Goal: Task Accomplishment & Management: Manage account settings

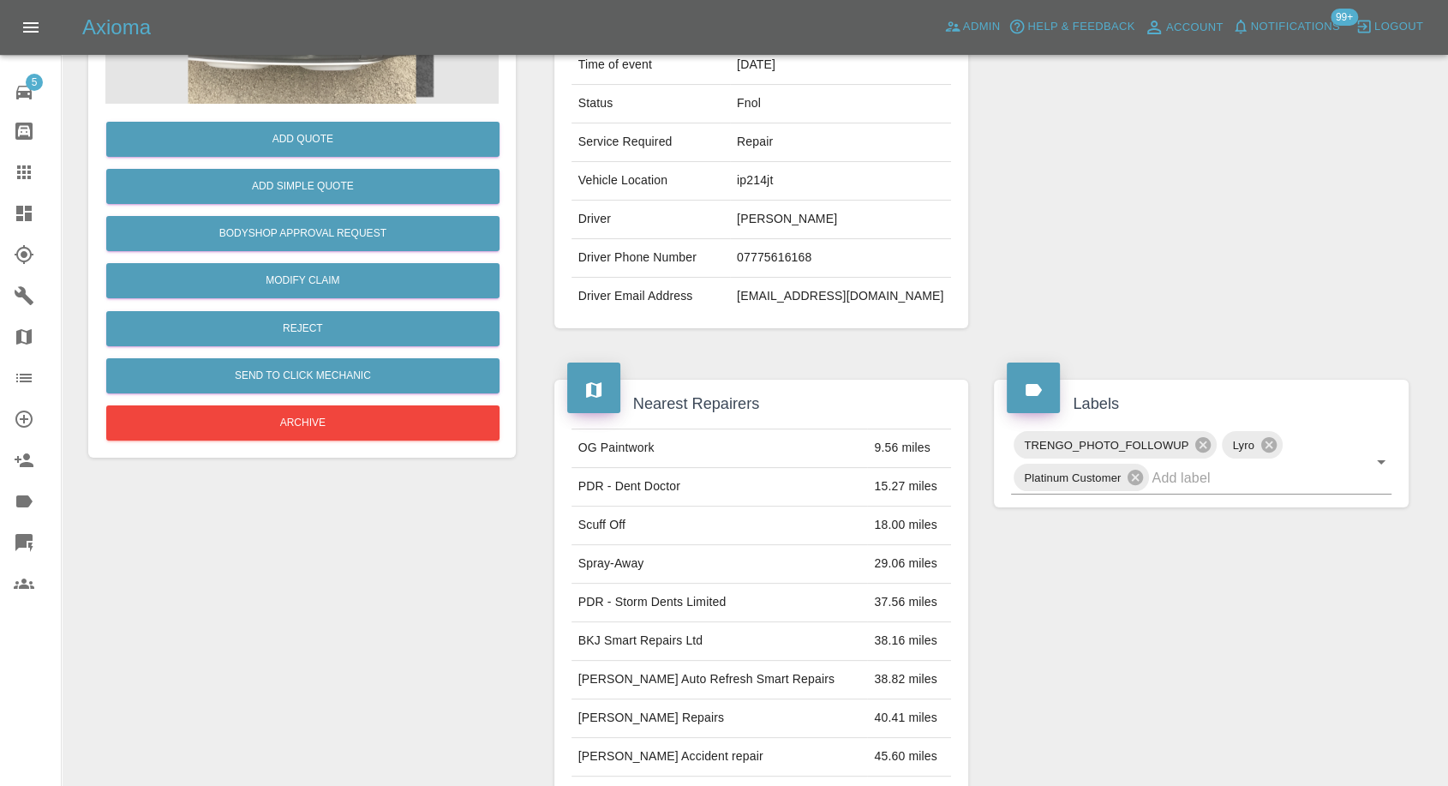
scroll to position [274, 0]
drag, startPoint x: 22, startPoint y: 174, endPoint x: 517, endPoint y: 503, distance: 593.7
click at [22, 174] on icon at bounding box center [24, 172] width 21 height 21
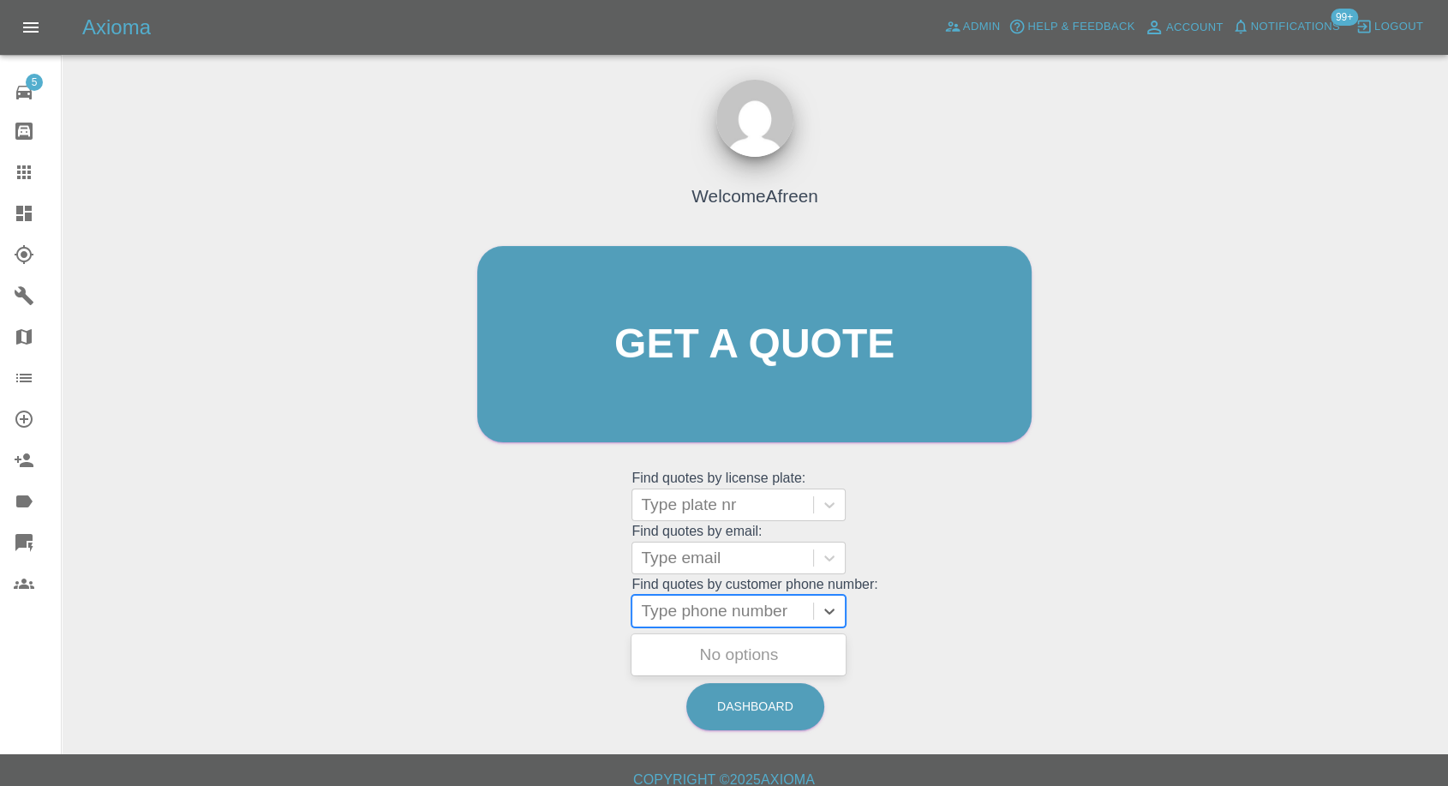
click at [726, 597] on div "Type phone number" at bounding box center [722, 610] width 181 height 31
paste input "07957918292"
type input "07957918292"
click at [706, 577] on grid "Find quotes by customer phone number: Type phone number" at bounding box center [754, 602] width 246 height 51
click at [713, 559] on div at bounding box center [723, 558] width 164 height 24
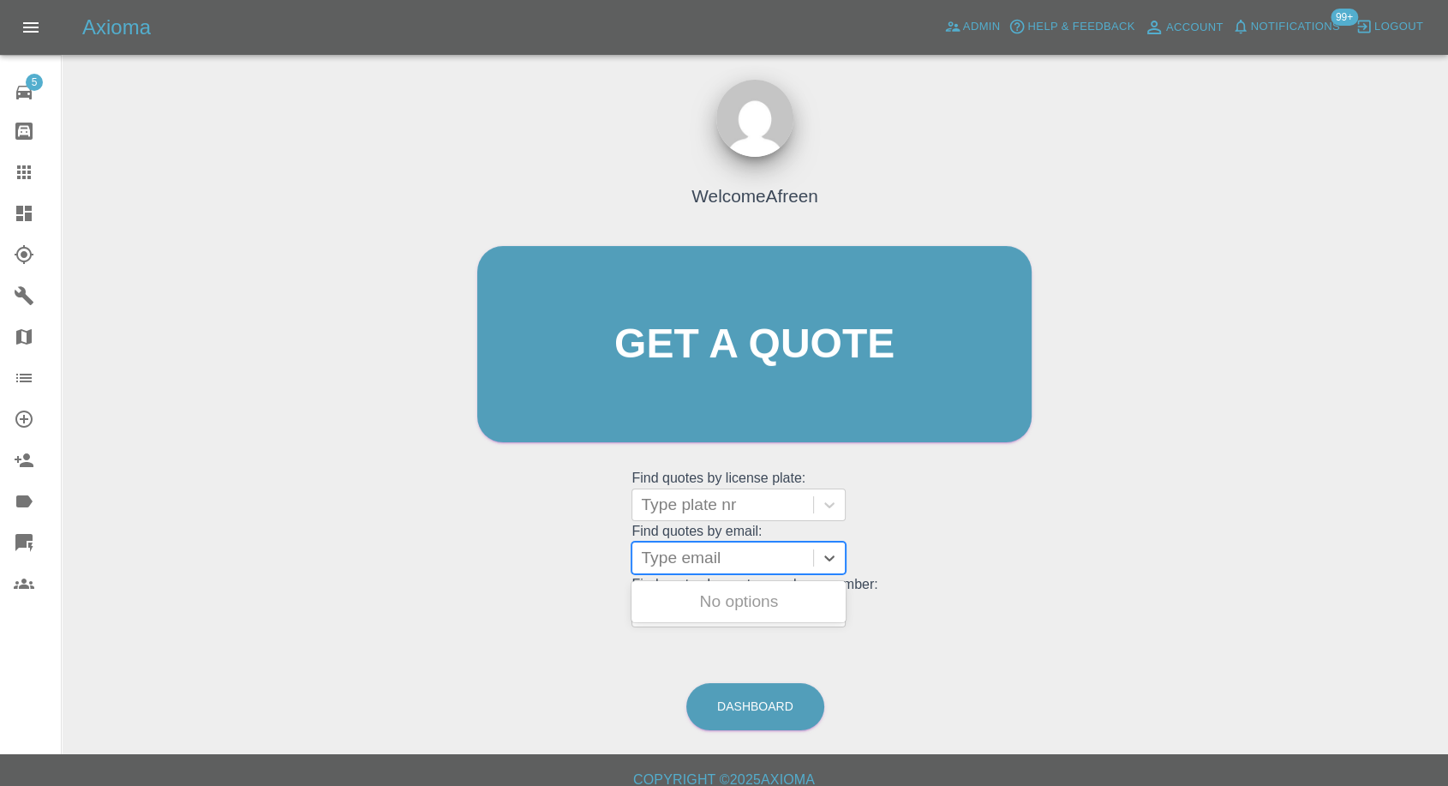
paste input "[EMAIL_ADDRESS][DOMAIN_NAME]"
type input "[EMAIL_ADDRESS][DOMAIN_NAME]"
click at [725, 607] on div "DS11FRD, Fnol" at bounding box center [738, 601] width 214 height 34
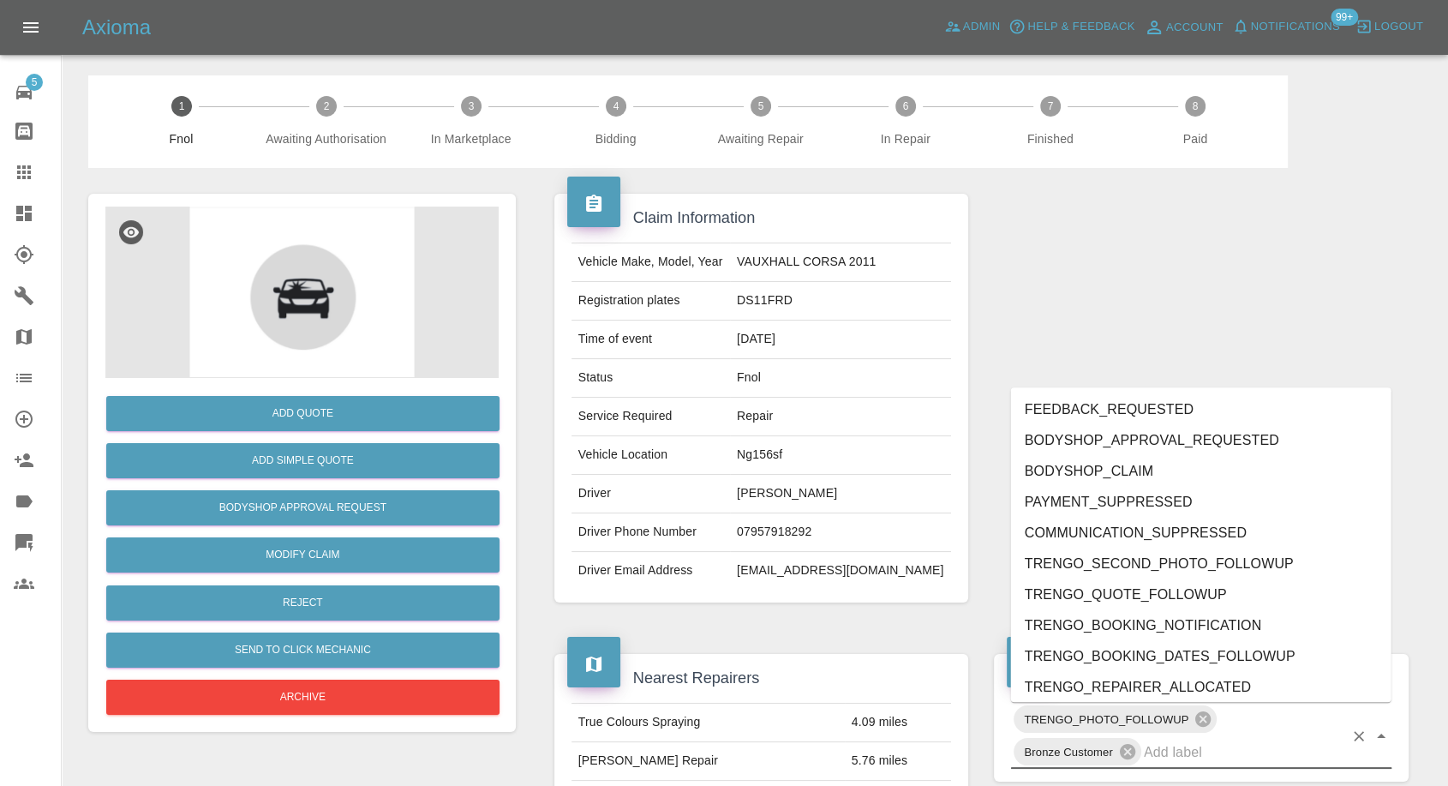
click at [1186, 750] on input "text" at bounding box center [1244, 751] width 200 height 27
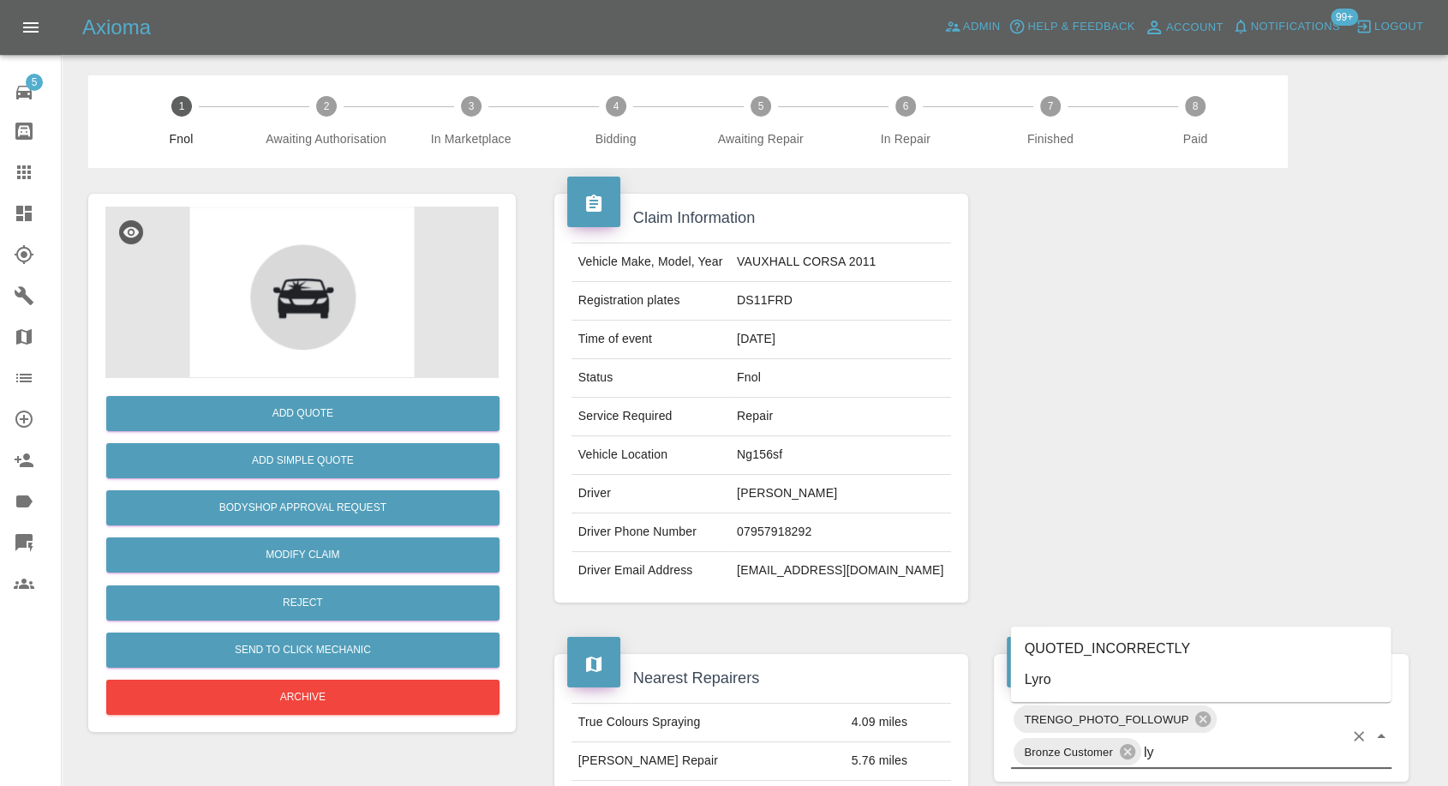
type input "lyr"
click at [1070, 683] on li "Lyro" at bounding box center [1201, 679] width 380 height 31
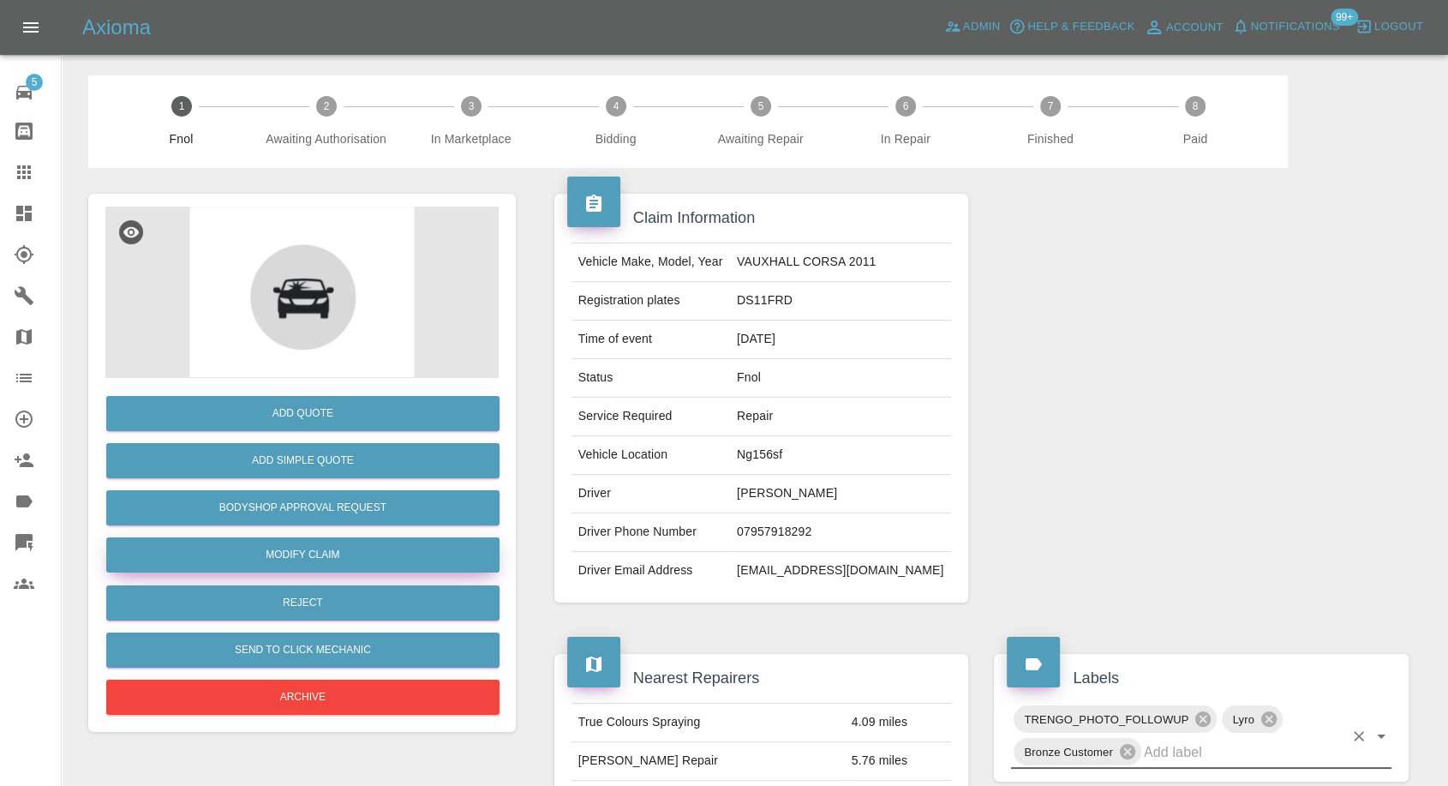
click at [331, 550] on link "Modify Claim" at bounding box center [302, 554] width 393 height 35
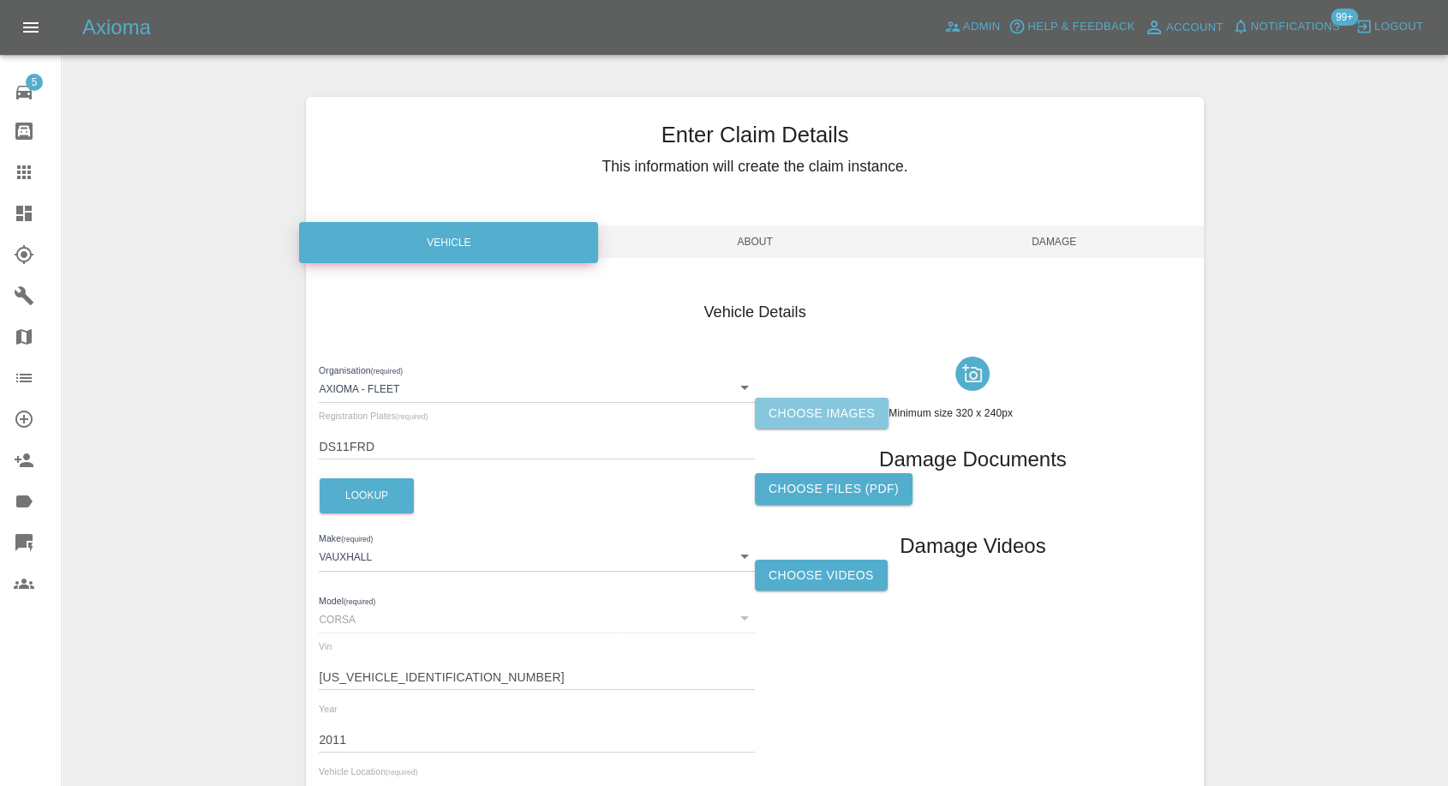
click at [826, 411] on label "Choose images" at bounding box center [822, 413] width 134 height 32
click at [0, 0] on input "Choose images" at bounding box center [0, 0] width 0 height 0
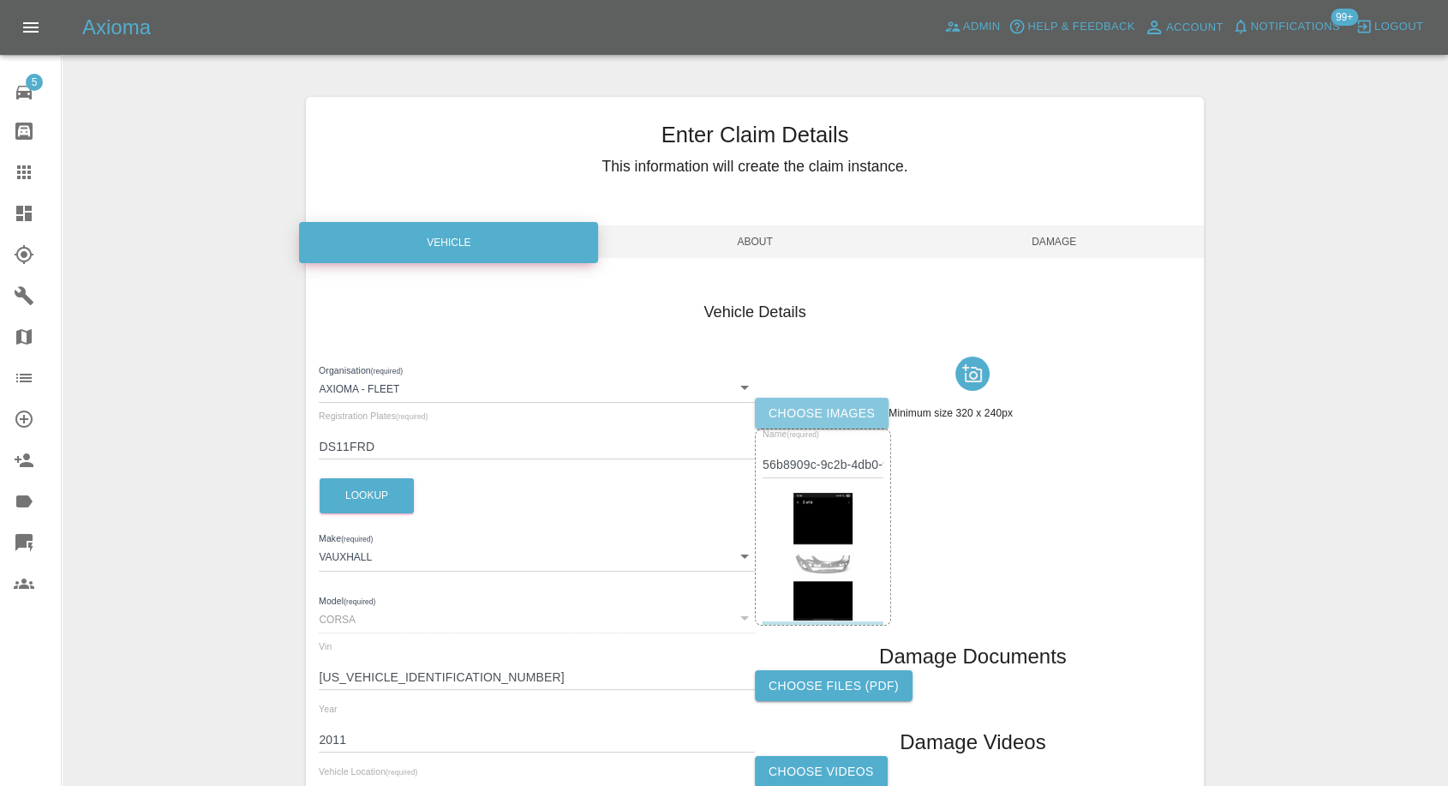
click at [847, 410] on label "Choose images" at bounding box center [822, 413] width 134 height 32
click at [0, 0] on input "Choose images" at bounding box center [0, 0] width 0 height 0
click at [795, 401] on label "Choose images" at bounding box center [822, 413] width 134 height 32
click at [0, 0] on input "Choose images" at bounding box center [0, 0] width 0 height 0
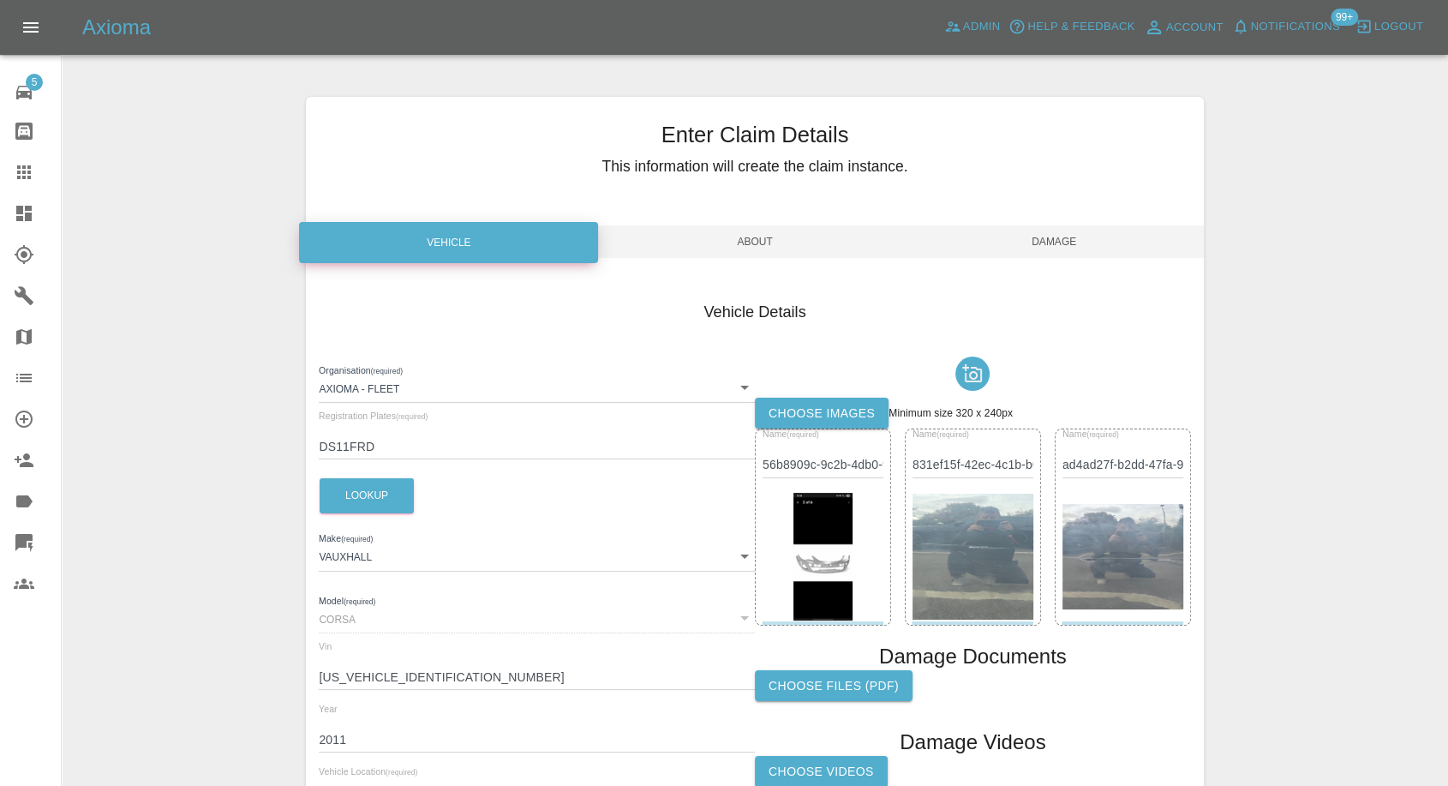
click at [1062, 240] on span "Damage" at bounding box center [1054, 241] width 299 height 33
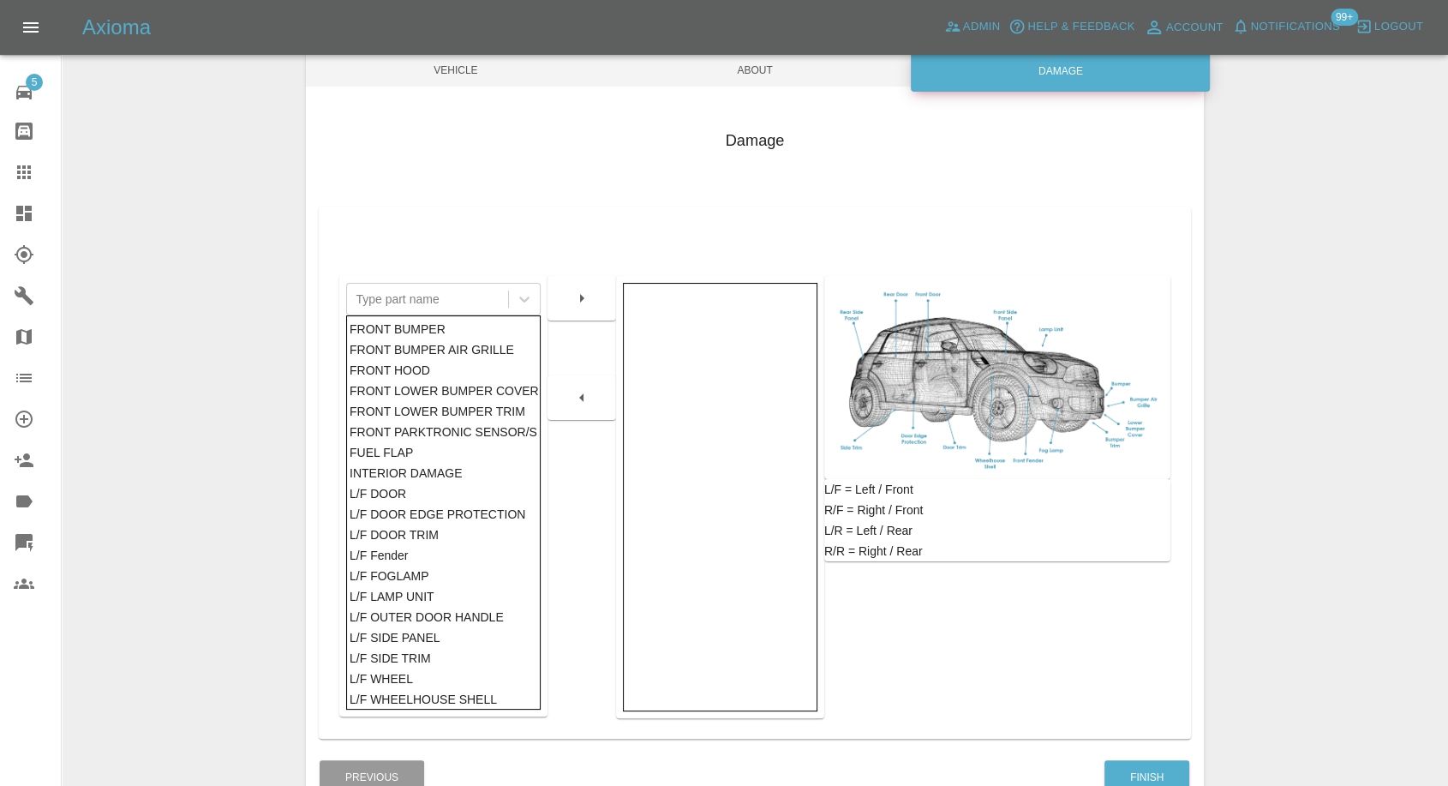
scroll to position [190, 0]
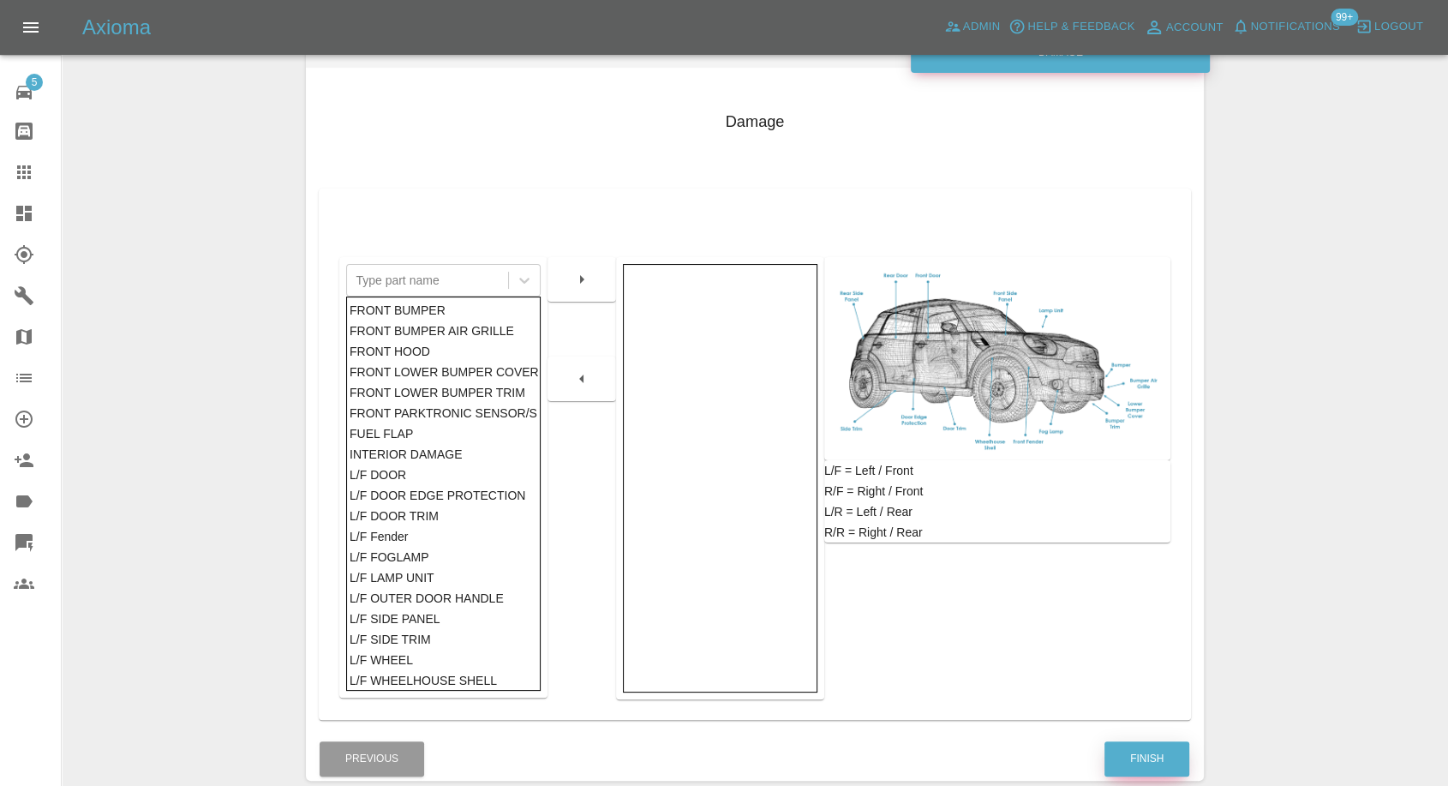
click at [1144, 766] on button "Finish" at bounding box center [1146, 758] width 85 height 35
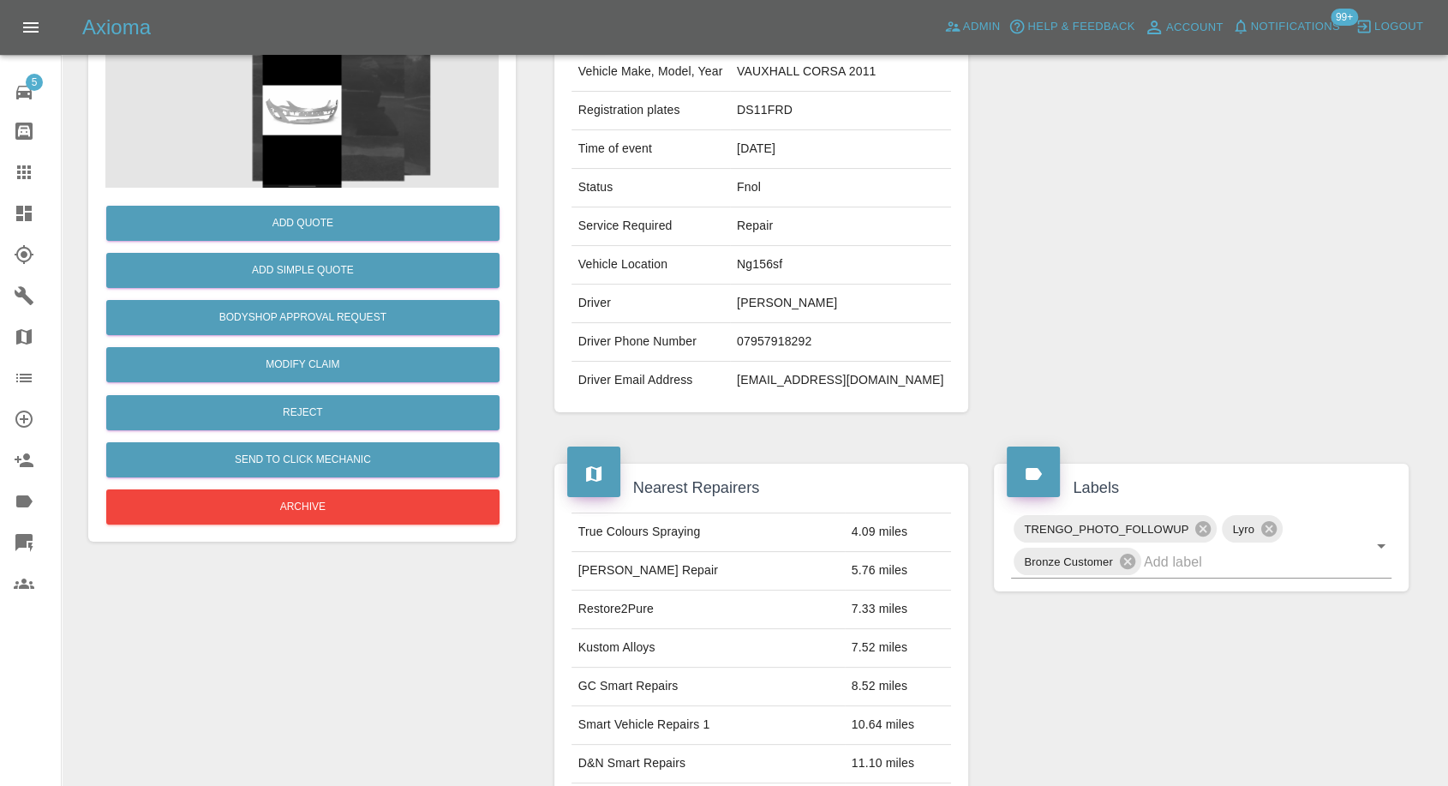
drag, startPoint x: 21, startPoint y: 173, endPoint x: 85, endPoint y: 207, distance: 72.8
click at [21, 173] on icon at bounding box center [24, 172] width 21 height 21
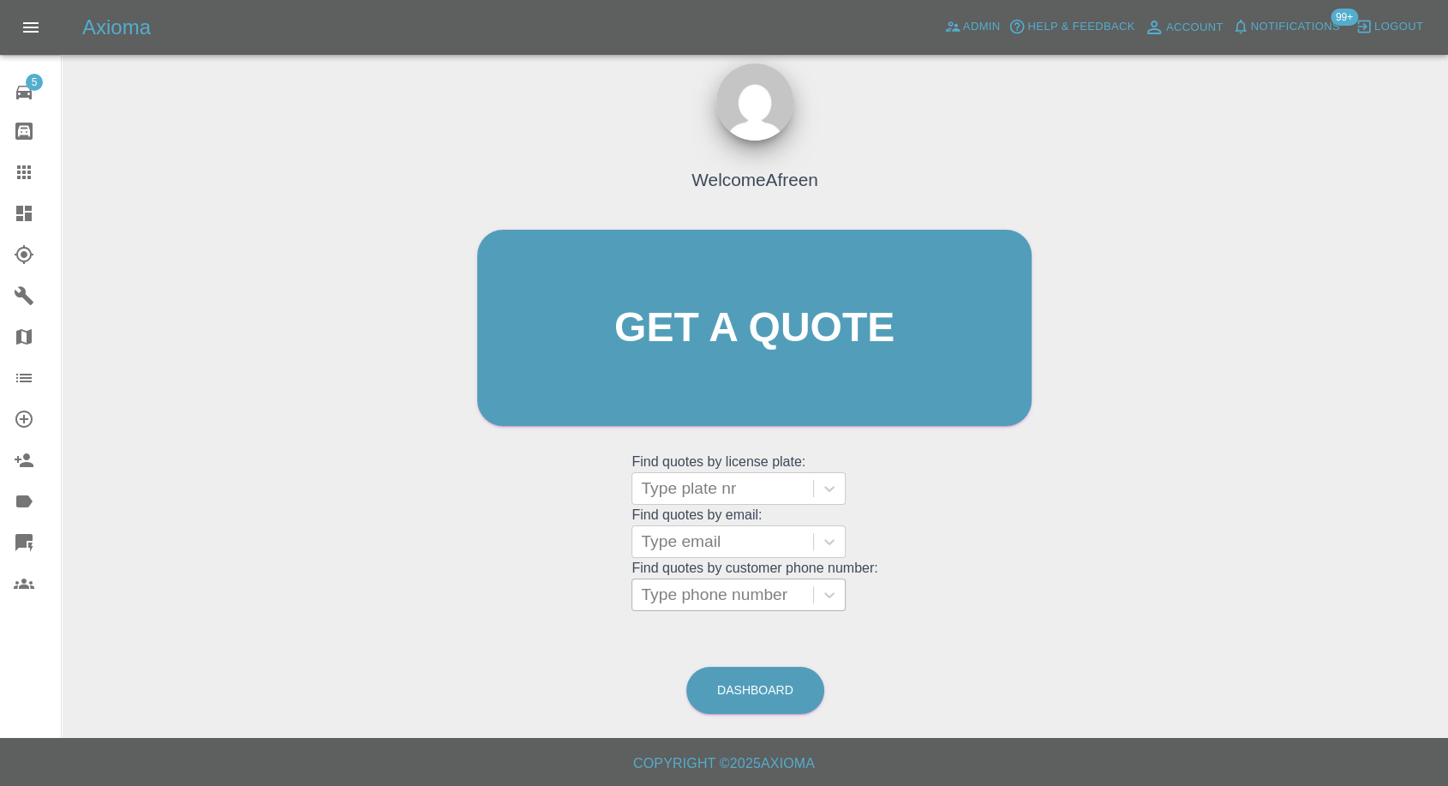
scroll to position [15, 0]
click at [684, 583] on div at bounding box center [723, 595] width 164 height 24
paste input "07961203425"
type input "07961203425"
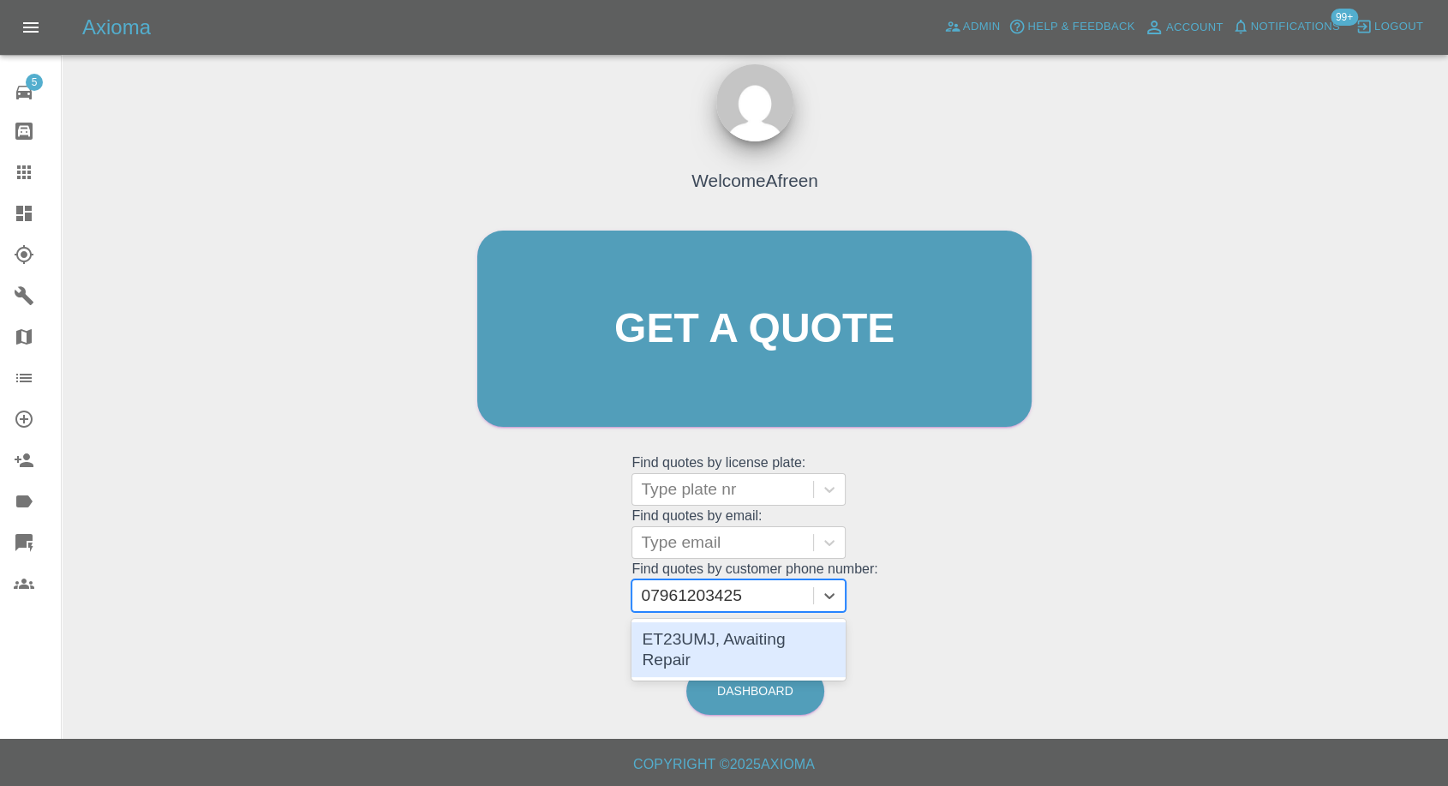
click at [778, 650] on div "ET23UMJ, Awaiting Repair" at bounding box center [738, 649] width 214 height 55
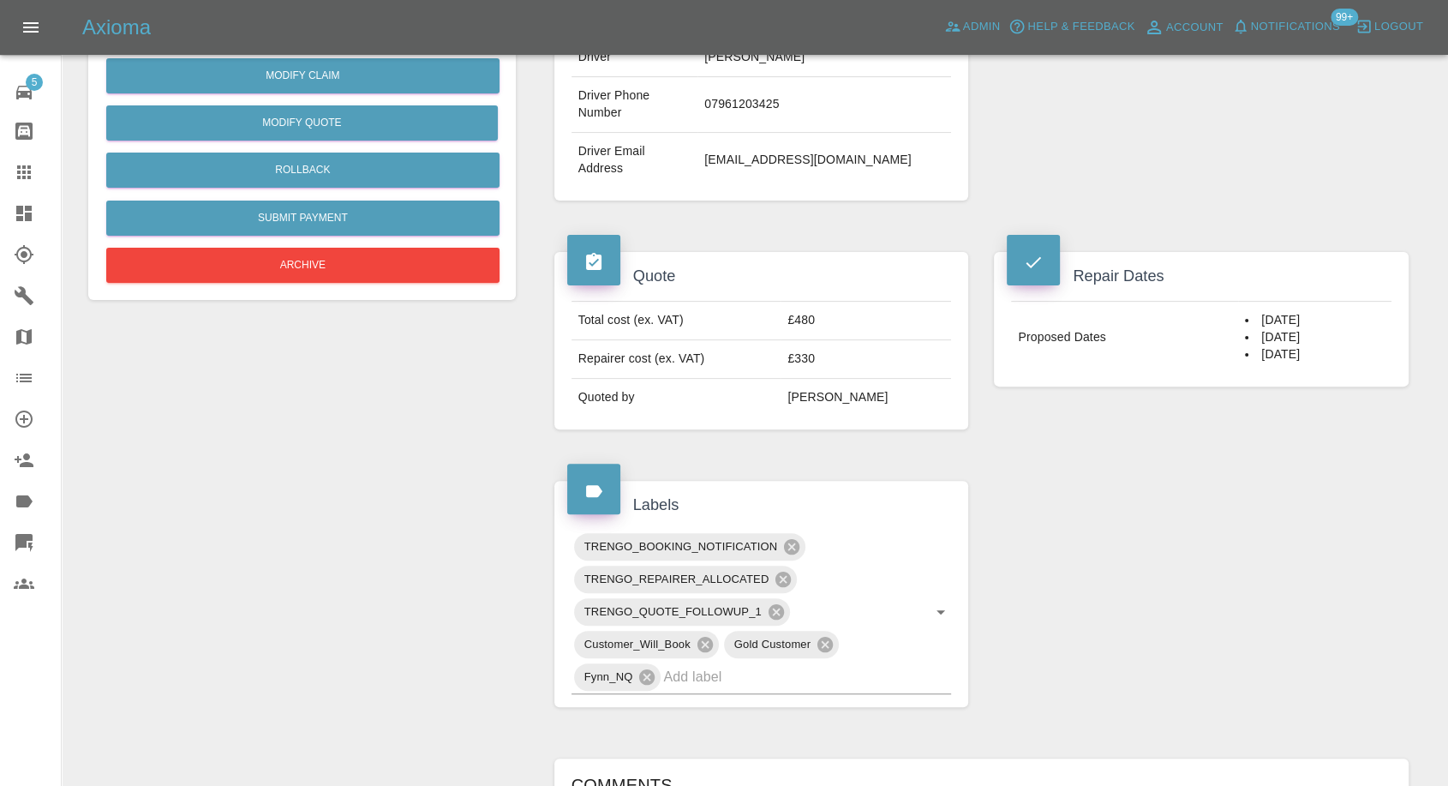
scroll to position [73, 0]
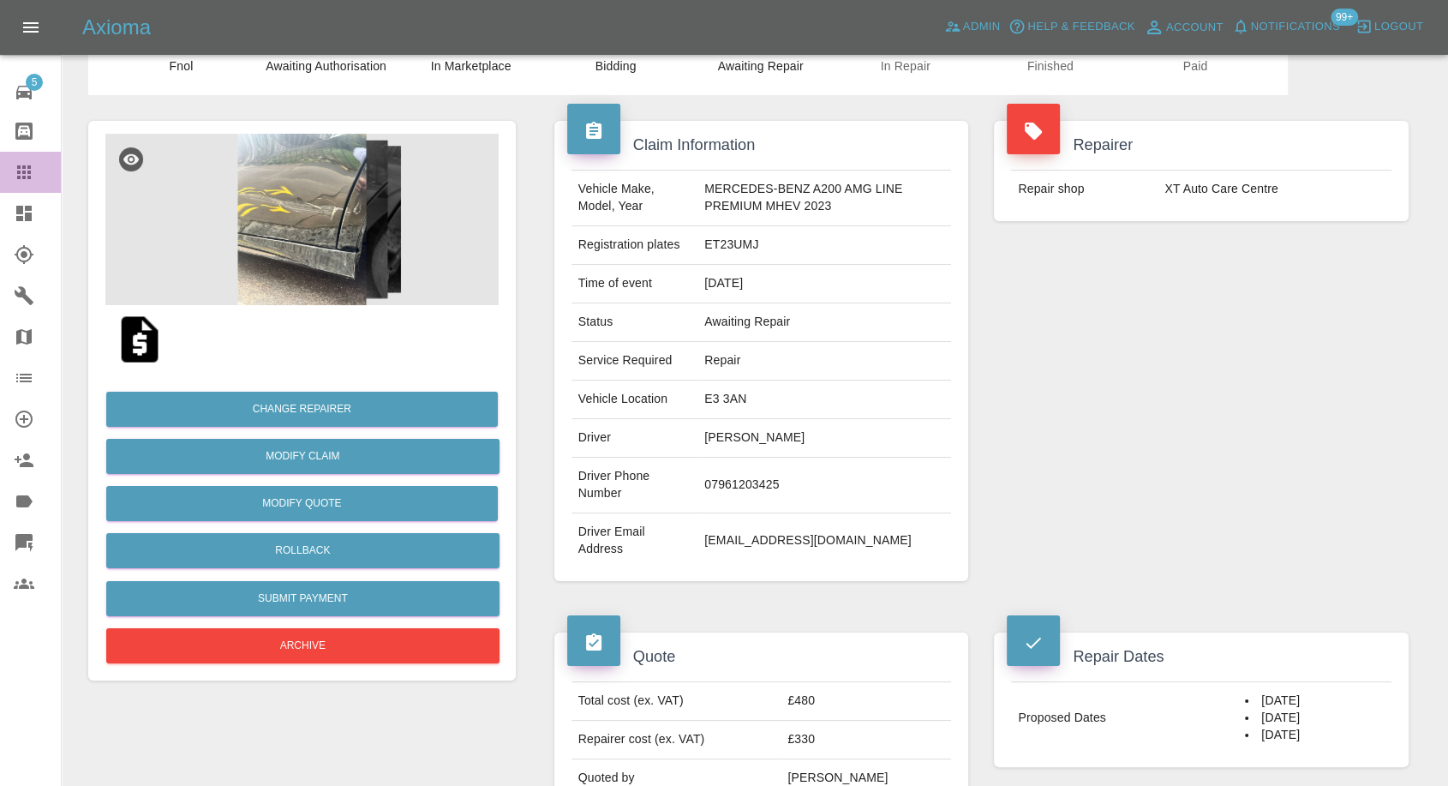
click at [33, 164] on icon at bounding box center [24, 172] width 21 height 21
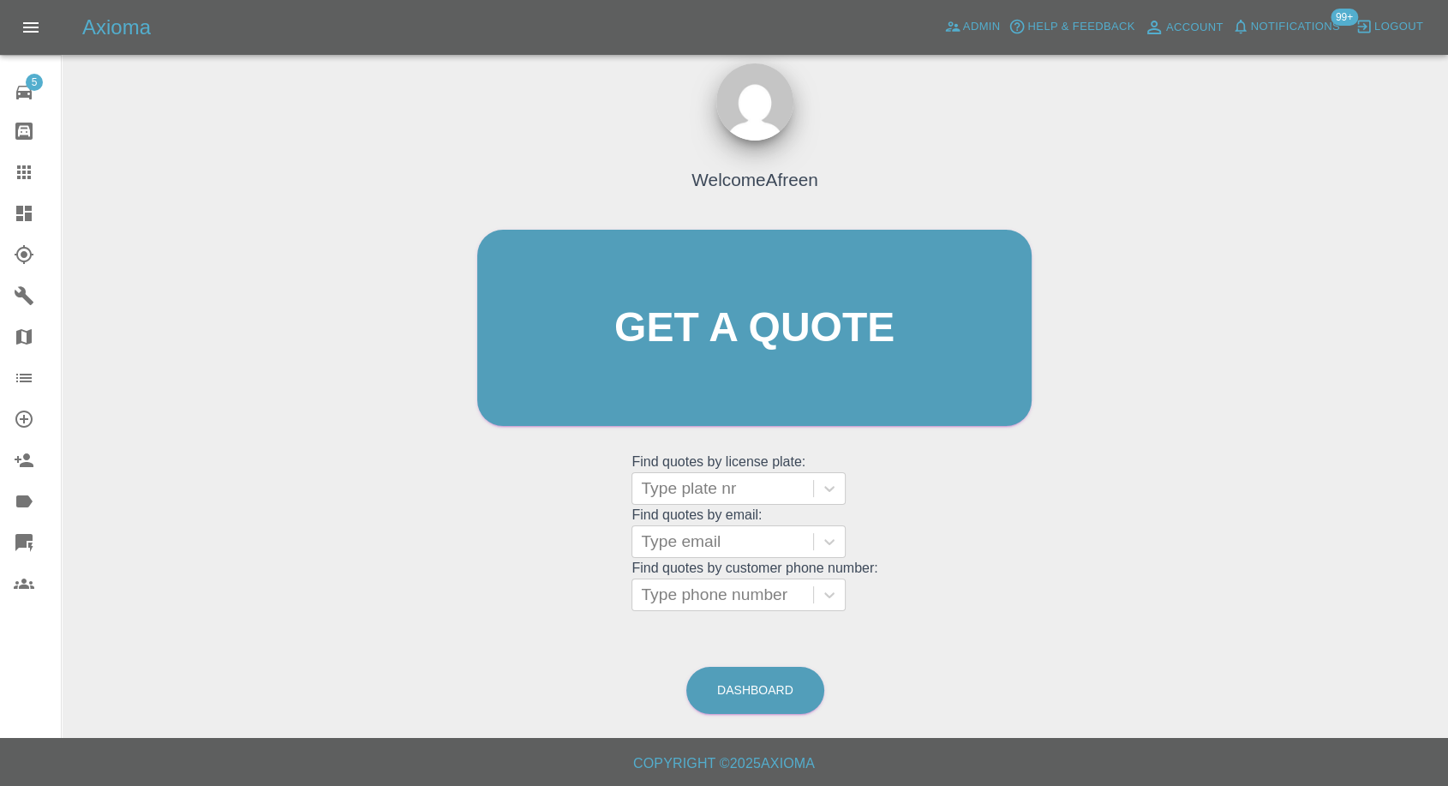
scroll to position [15, 0]
click at [684, 588] on div at bounding box center [723, 595] width 164 height 24
paste input "07521986049"
type input "07521986049"
click at [691, 535] on div at bounding box center [723, 542] width 164 height 24
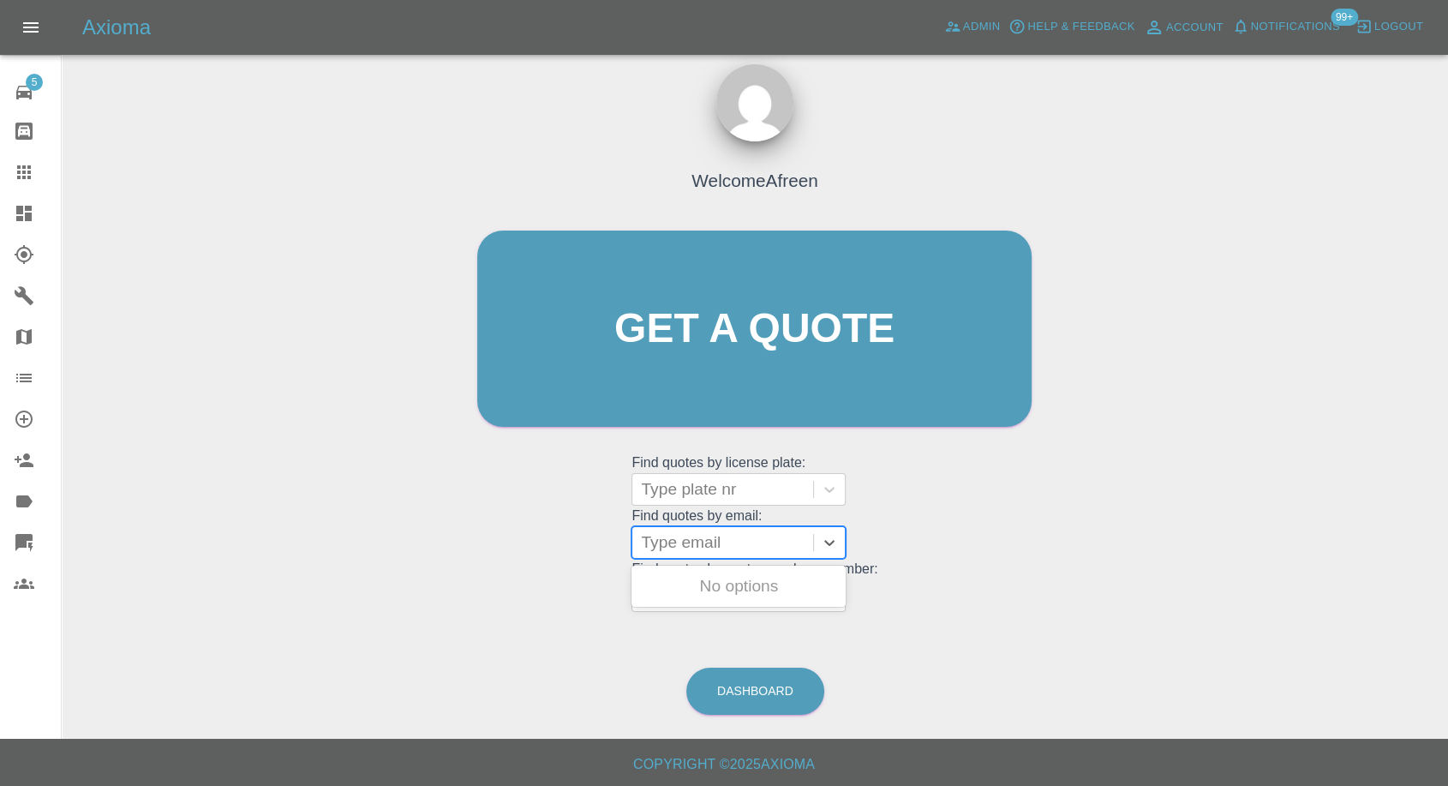
paste input "[EMAIL_ADDRESS][DOMAIN_NAME]"
type input "[EMAIL_ADDRESS][DOMAIN_NAME]"
click at [743, 573] on div "FE23PKV, Fnol" at bounding box center [738, 586] width 214 height 34
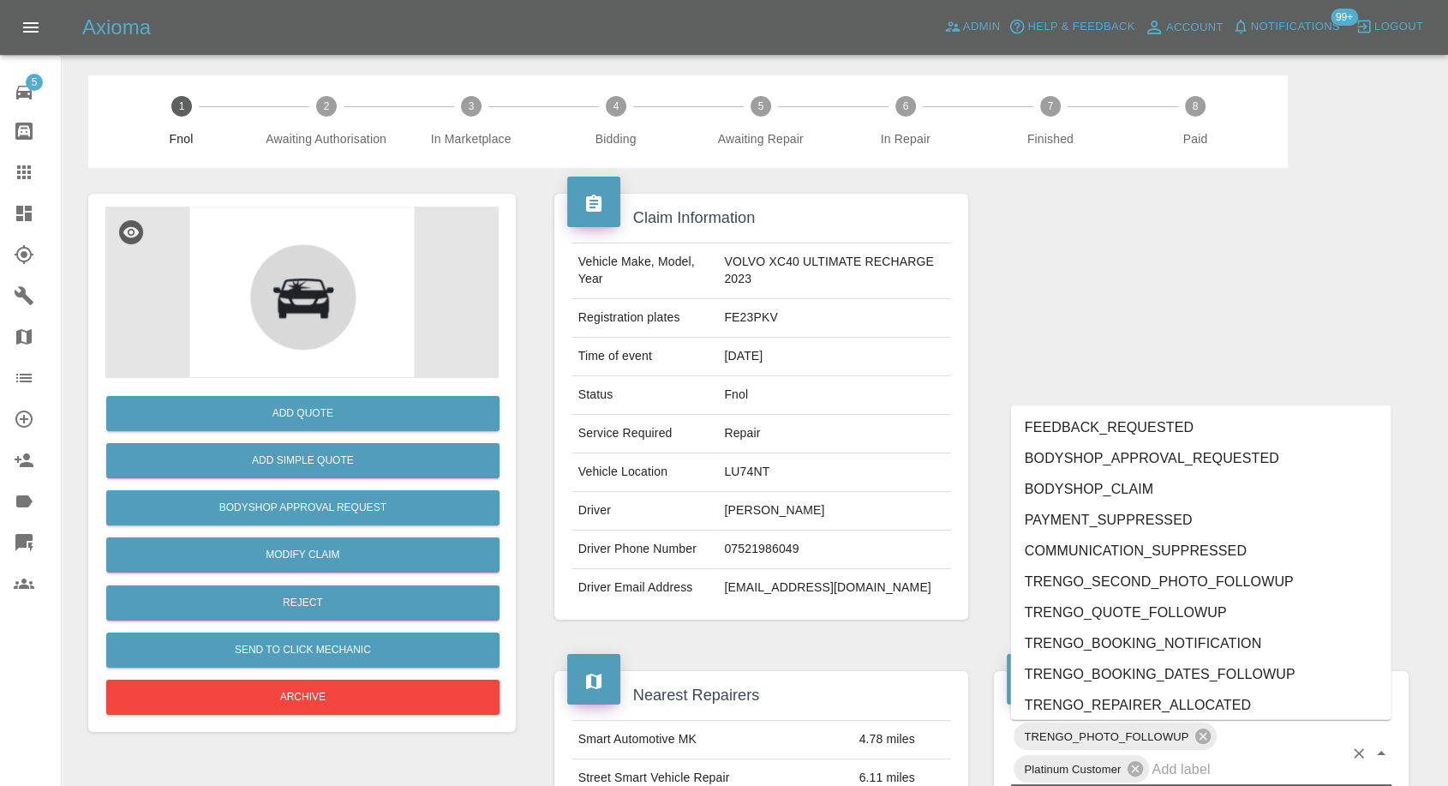
click at [1195, 772] on input "text" at bounding box center [1247, 769] width 192 height 27
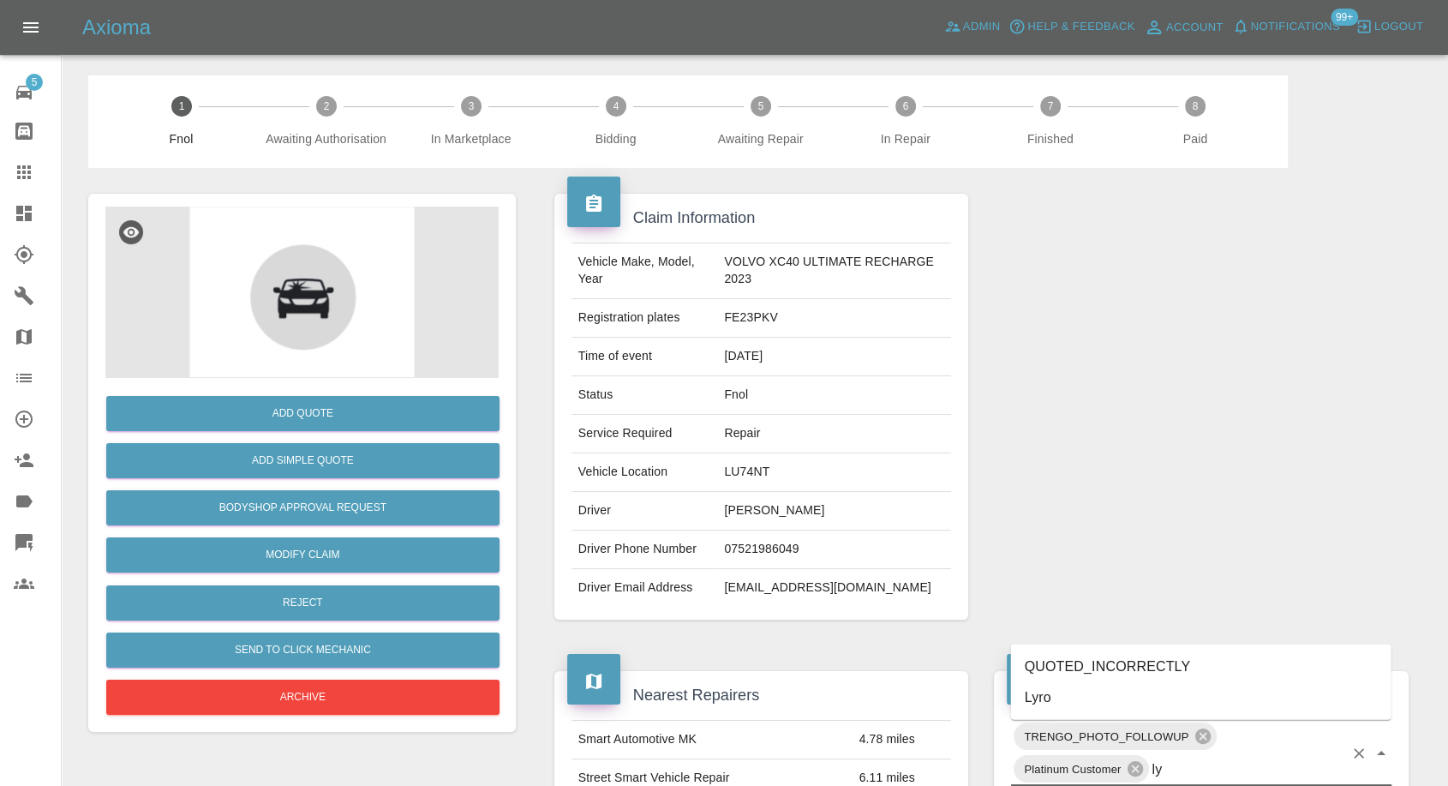
type input "lyr"
click at [1076, 701] on li "Lyro" at bounding box center [1201, 697] width 380 height 31
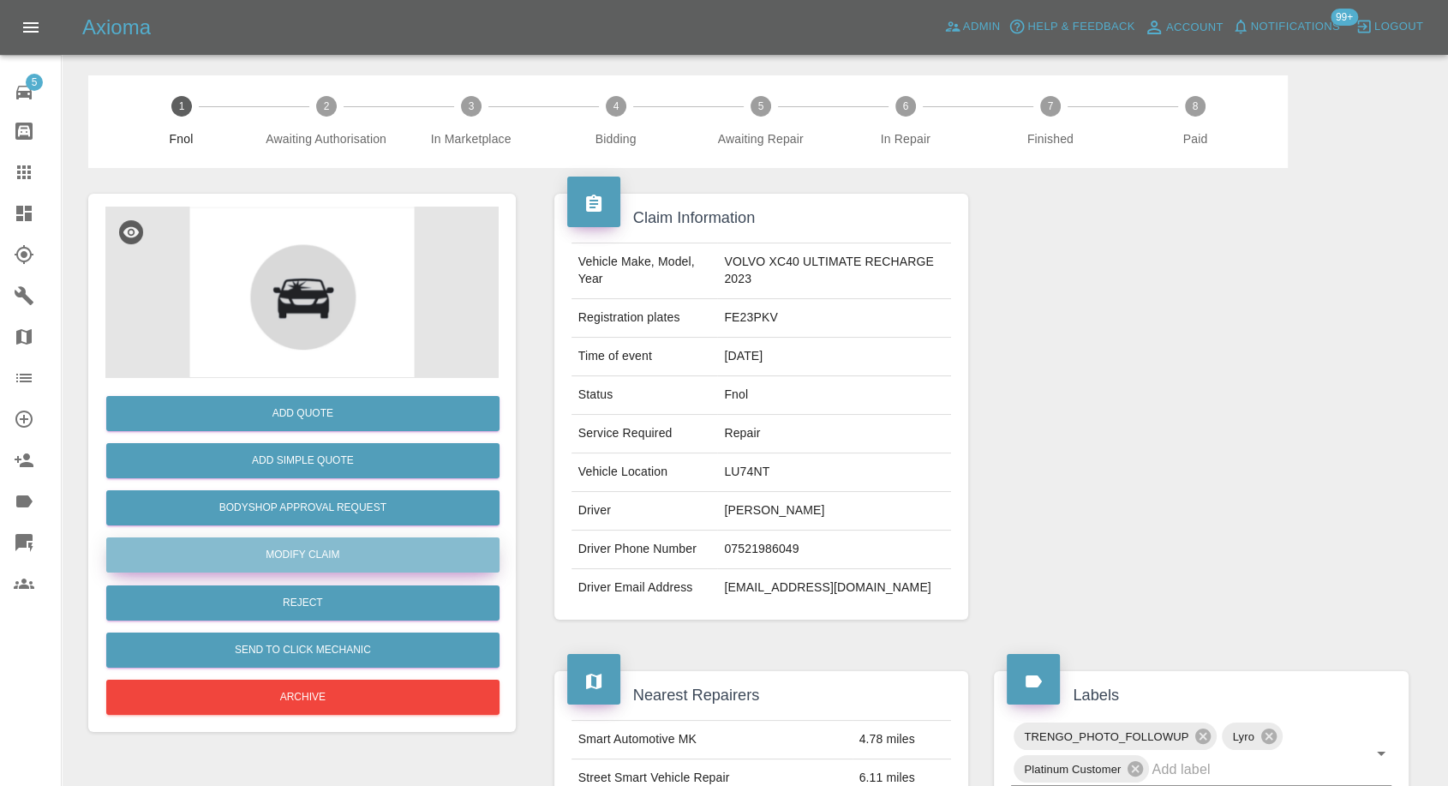
click at [349, 559] on link "Modify Claim" at bounding box center [302, 554] width 393 height 35
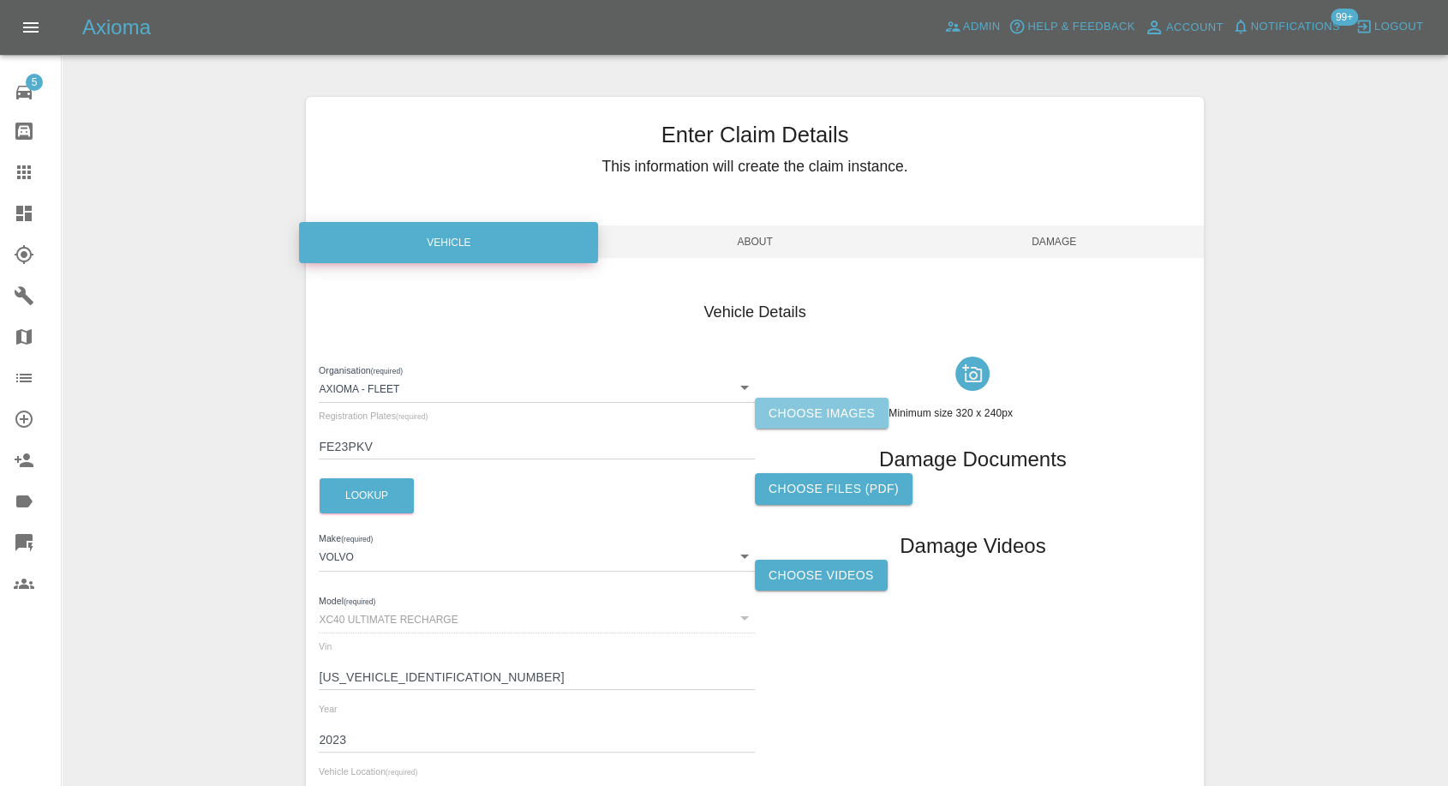
click at [828, 412] on label "Choose images" at bounding box center [822, 413] width 134 height 32
click at [0, 0] on input "Choose images" at bounding box center [0, 0] width 0 height 0
drag, startPoint x: 17, startPoint y: 167, endPoint x: 200, endPoint y: 78, distance: 203.1
click at [17, 167] on icon at bounding box center [24, 172] width 14 height 14
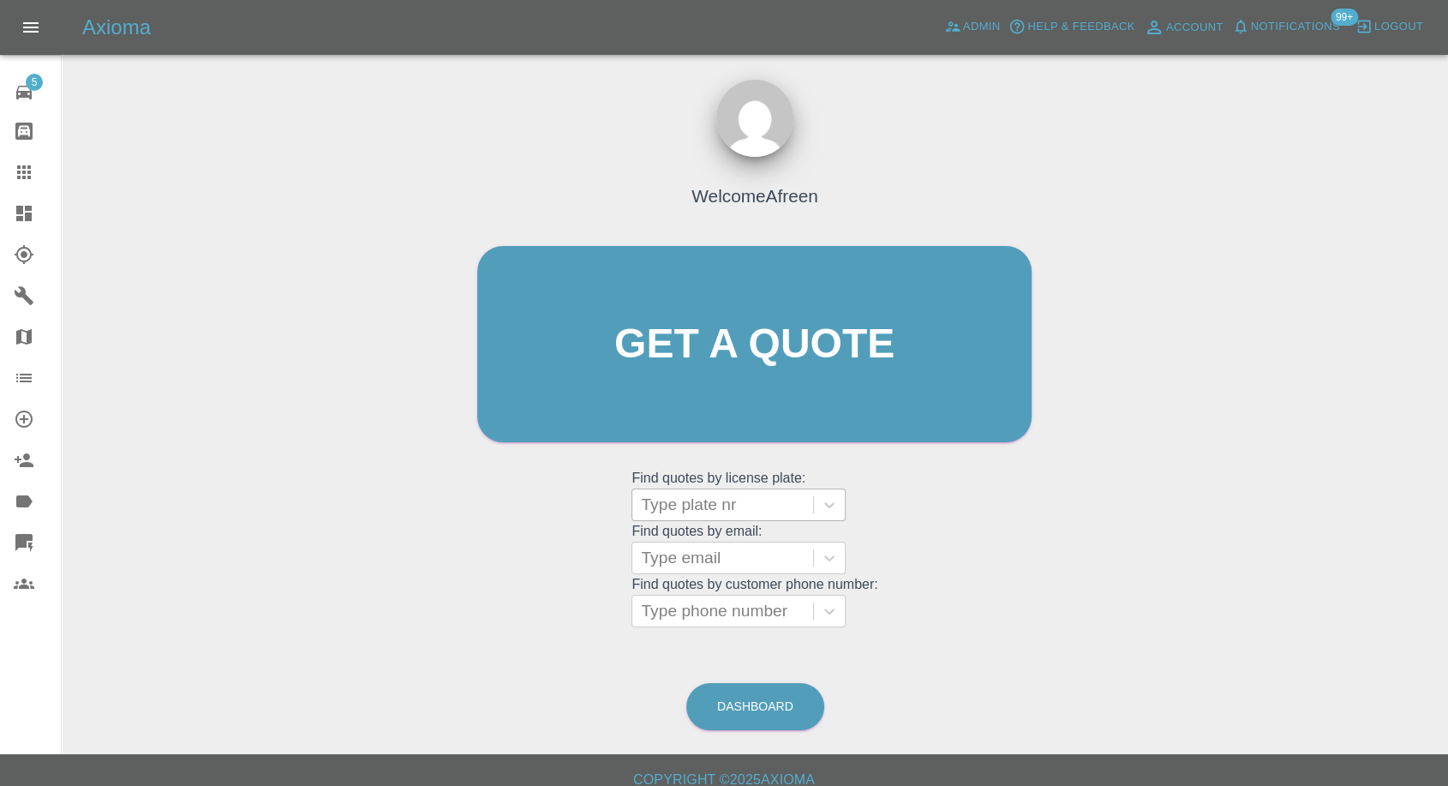
click at [718, 514] on div at bounding box center [723, 505] width 164 height 24
paste input "RF19 UWS"
type input "RF19 UWS"
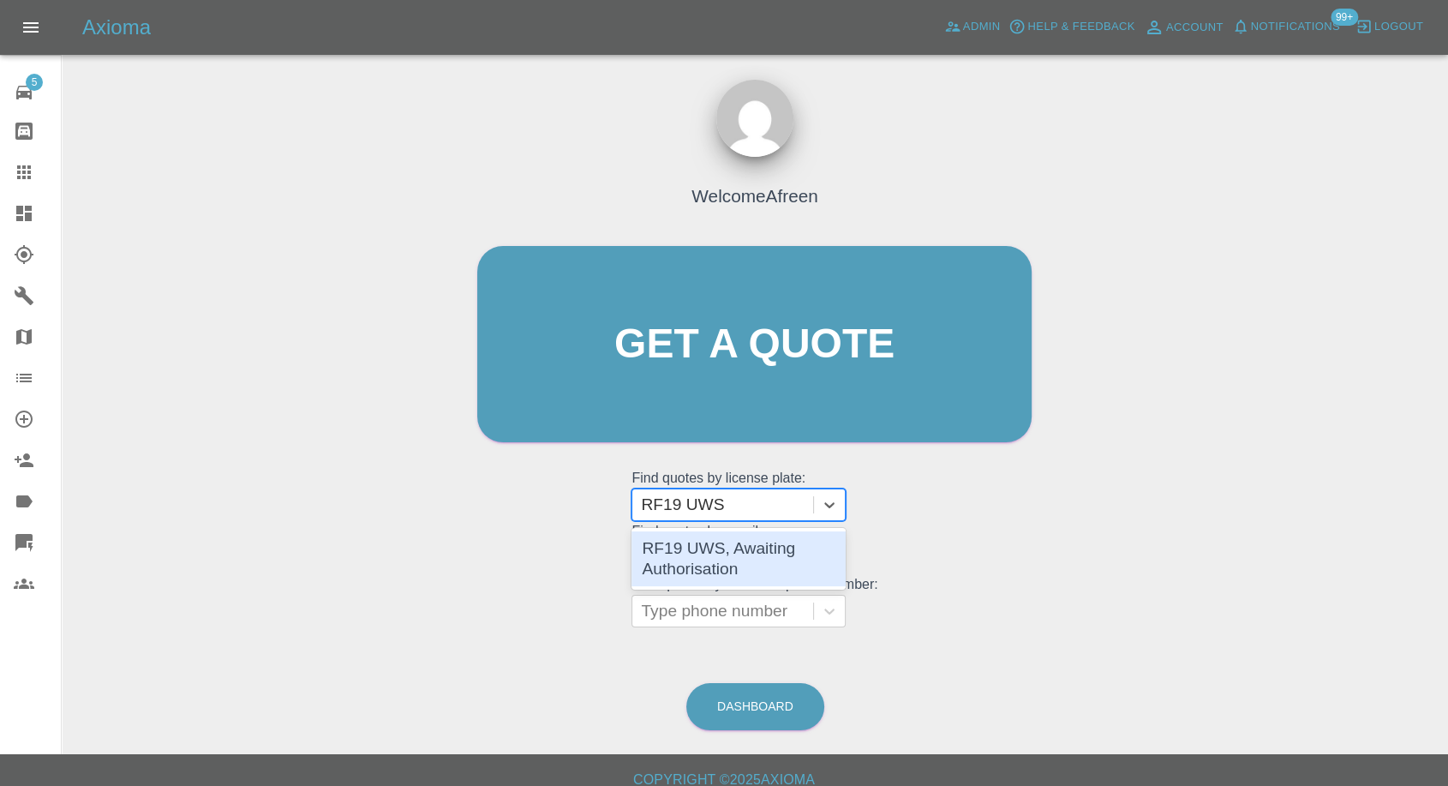
click at [705, 563] on div "RF19 UWS, Awaiting Authorisation" at bounding box center [738, 558] width 214 height 55
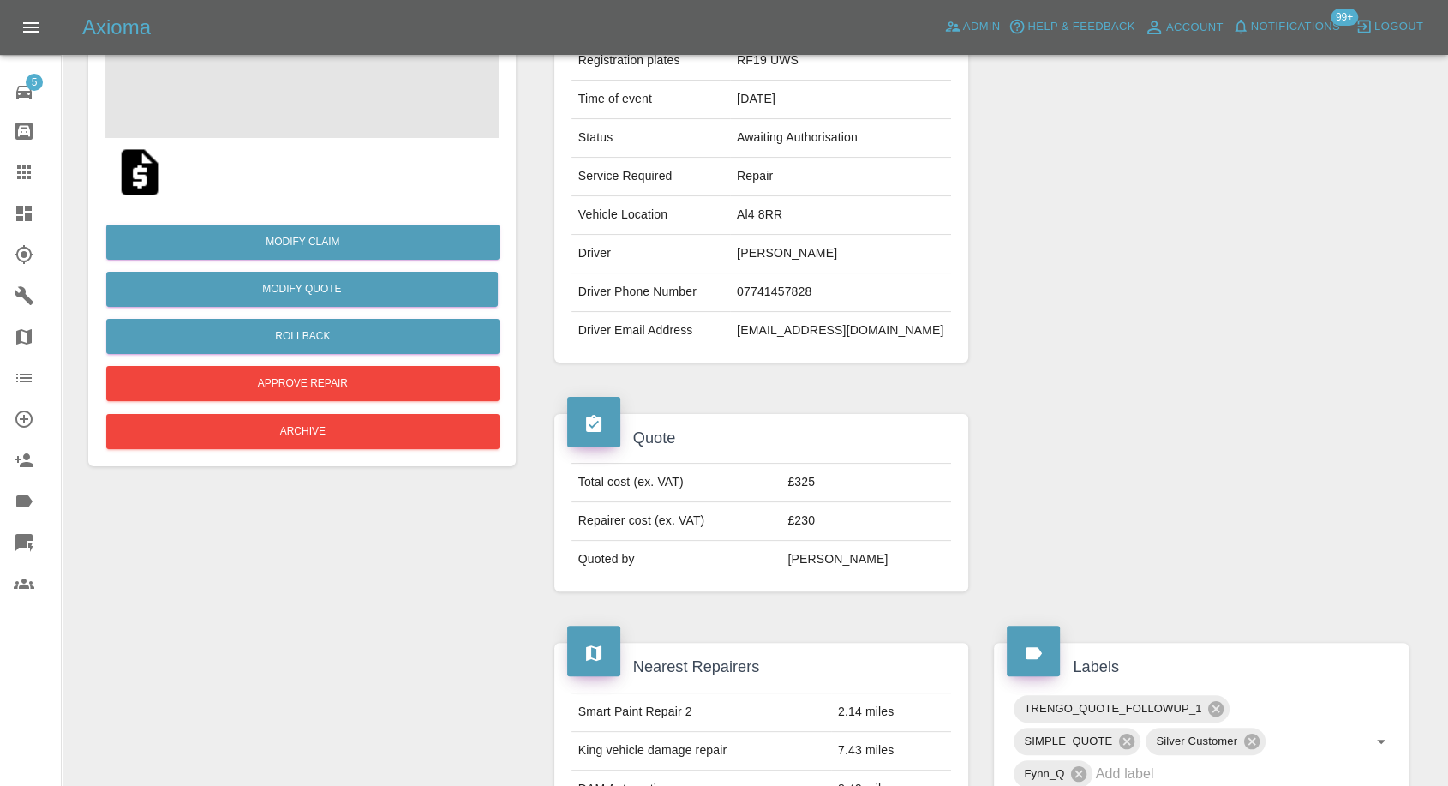
scroll to position [285, 0]
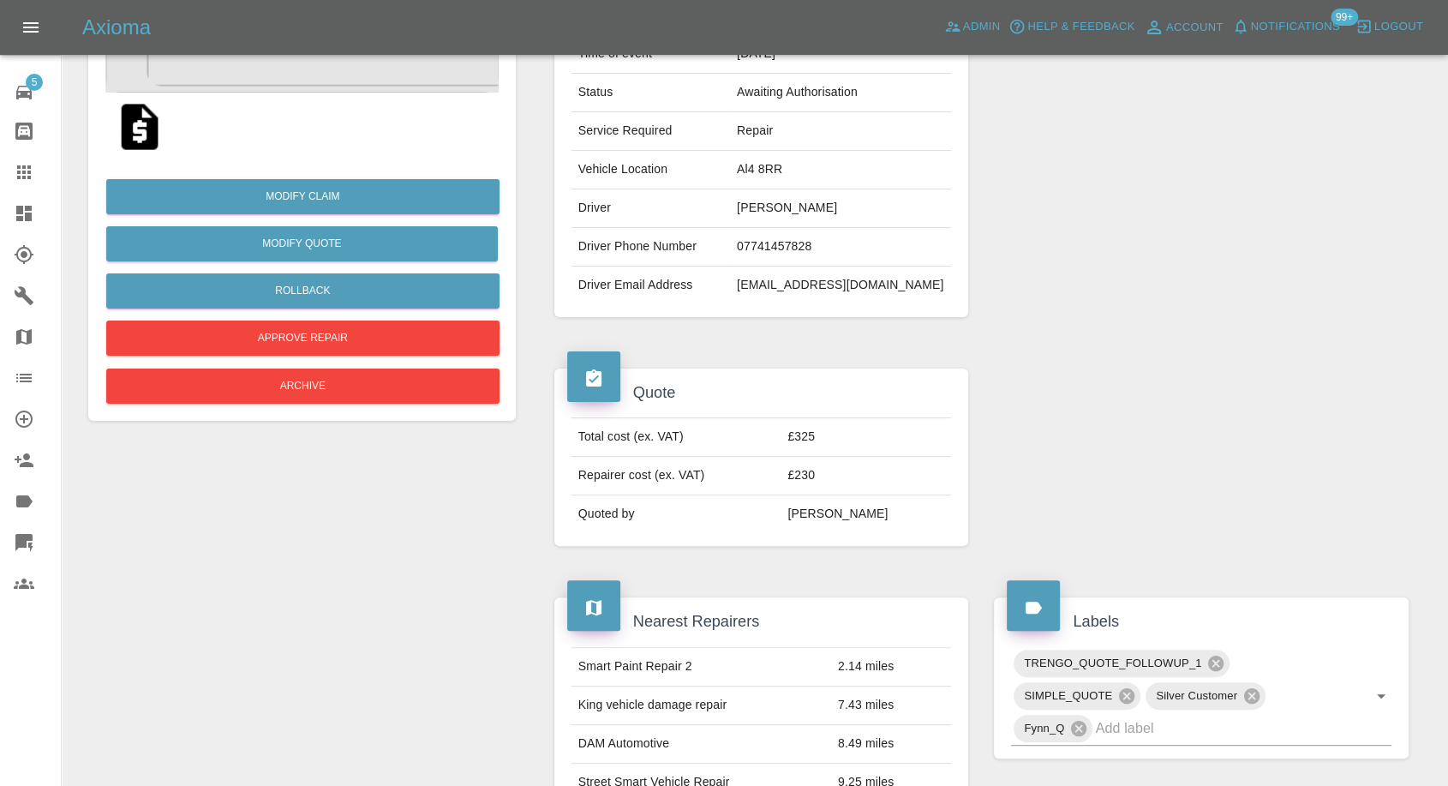
click at [774, 278] on td "[EMAIL_ADDRESS][DOMAIN_NAME]" at bounding box center [840, 285] width 221 height 38
copy td "[EMAIL_ADDRESS][DOMAIN_NAME]"
click at [21, 184] on link "Claims" at bounding box center [30, 172] width 61 height 41
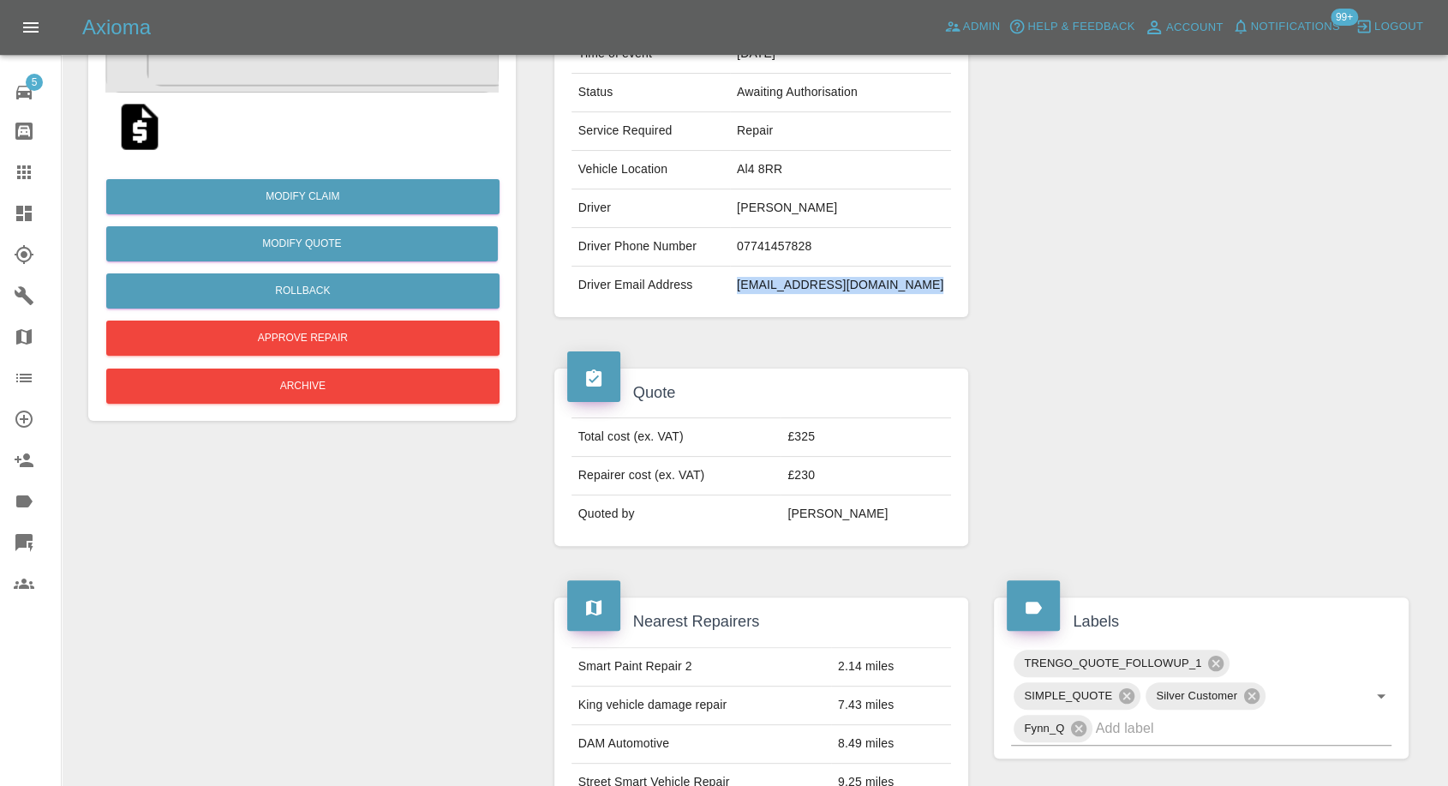
scroll to position [15, 0]
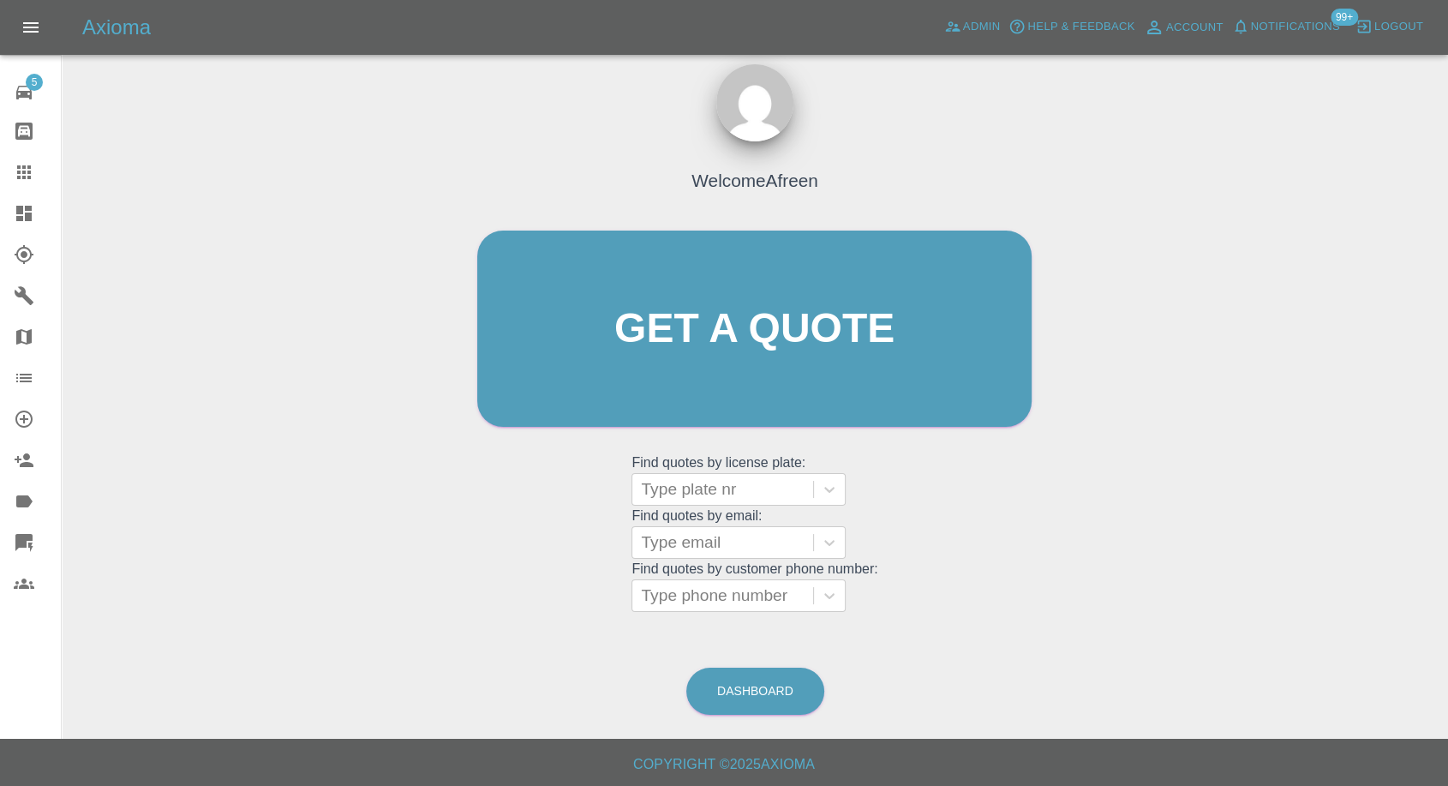
click at [714, 575] on grid "Find quotes by customer phone number: Type phone number" at bounding box center [754, 586] width 246 height 51
click at [712, 585] on div at bounding box center [723, 595] width 164 height 24
paste input "07429012005"
type input "07429012005"
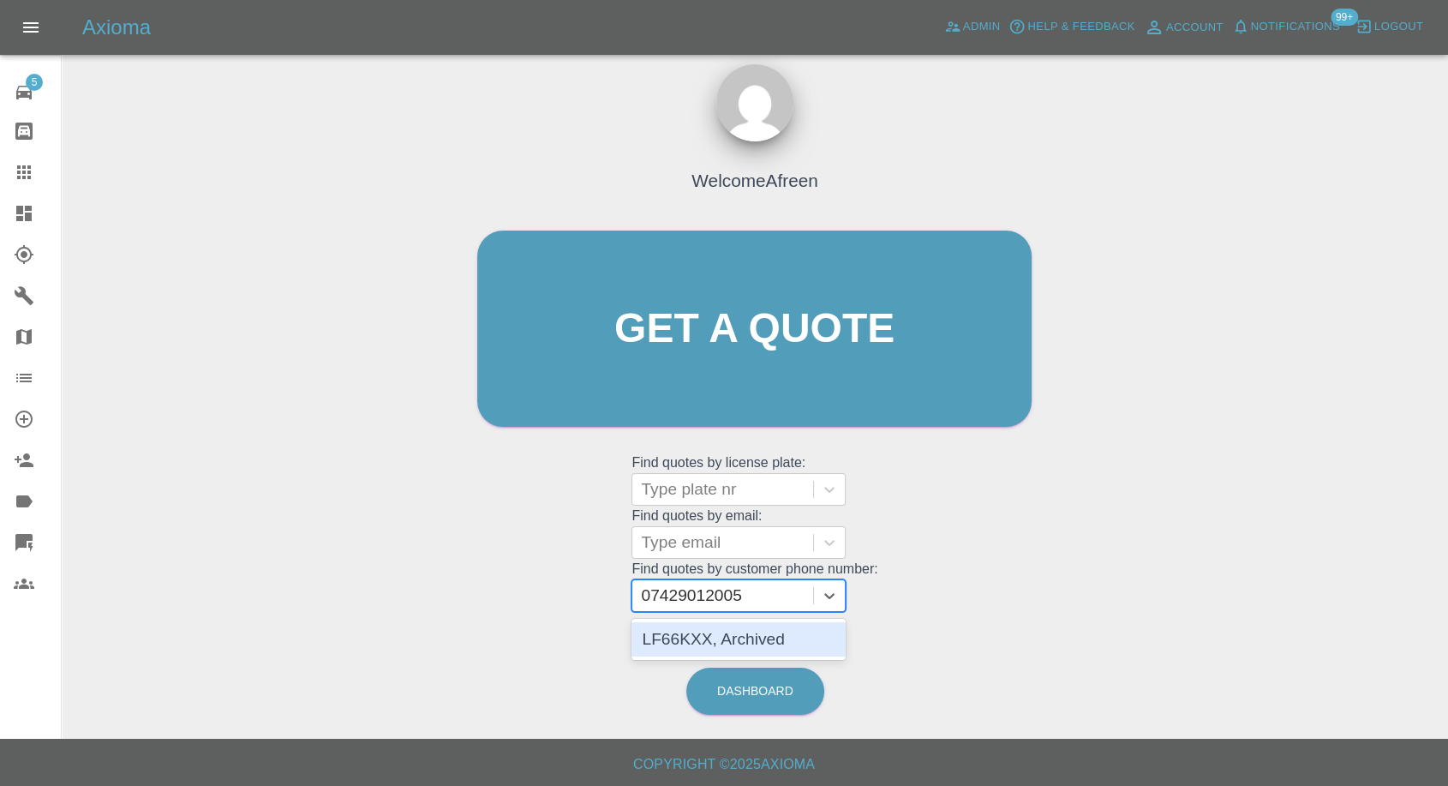
click at [703, 636] on div "LF66KXX, Archived" at bounding box center [738, 639] width 214 height 34
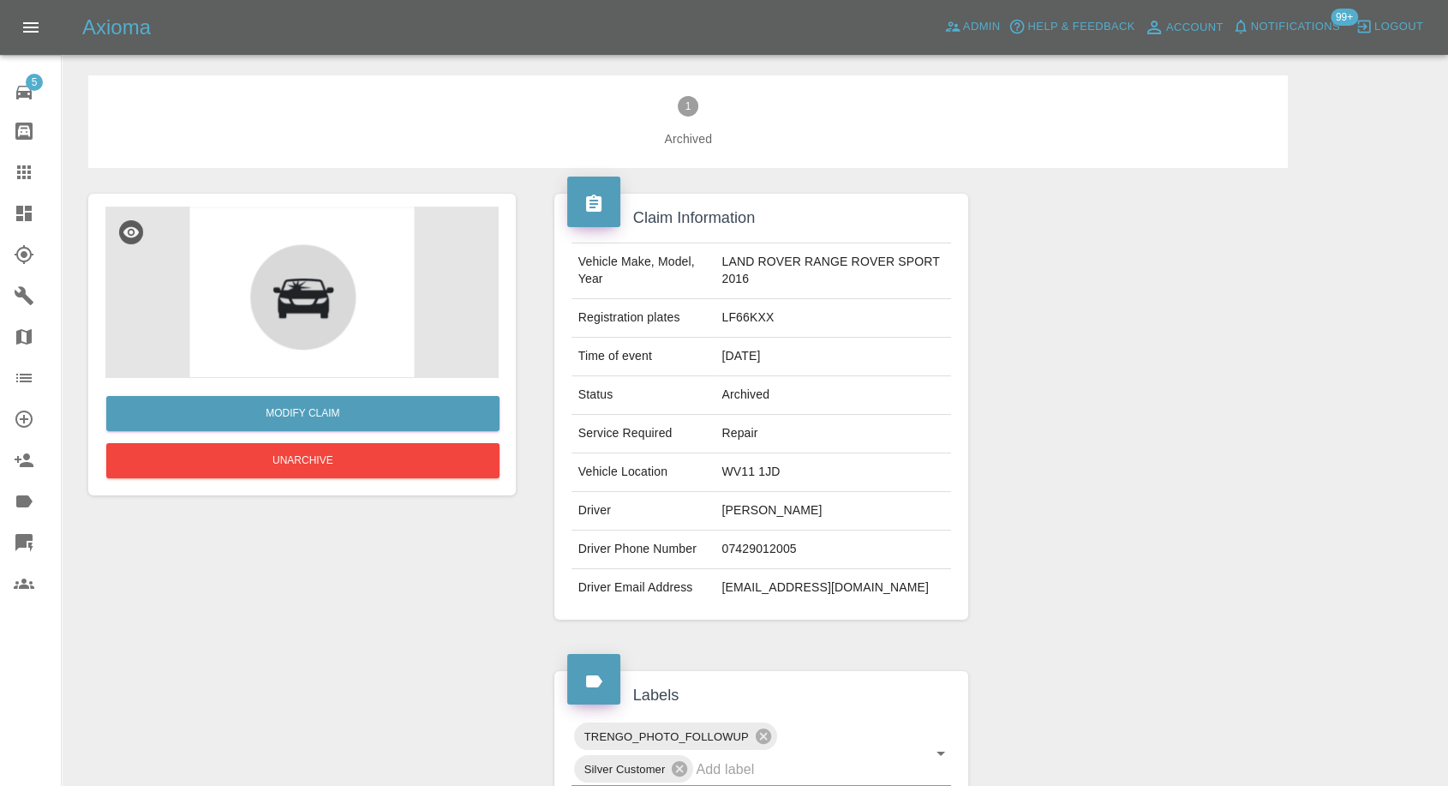
click at [15, 167] on icon at bounding box center [24, 172] width 21 height 21
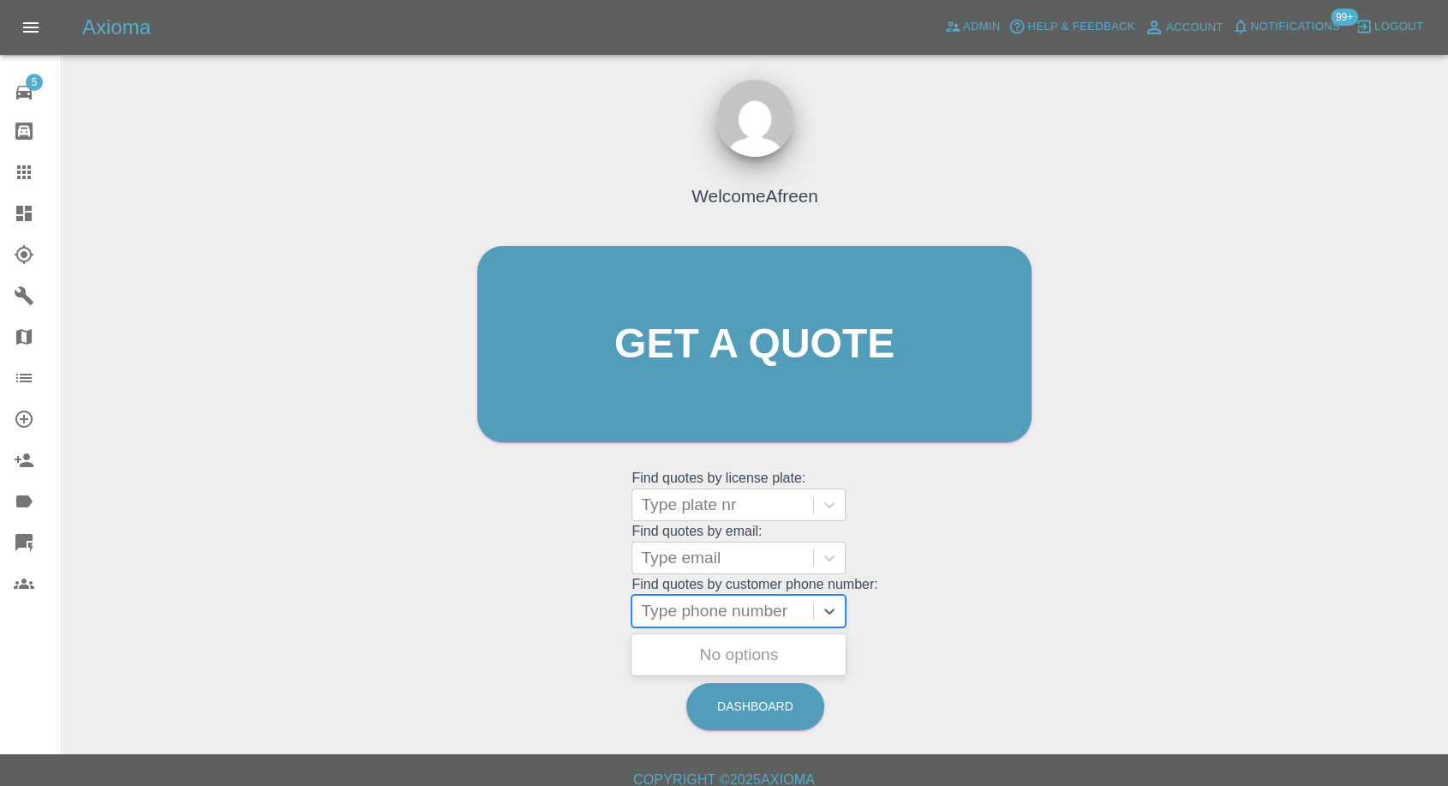
click at [708, 607] on div at bounding box center [723, 611] width 164 height 24
paste input "44798307994"
drag, startPoint x: 664, startPoint y: 617, endPoint x: 427, endPoint y: 586, distance: 238.4
click at [427, 586] on div "Welcome Afreen Get a quote Get a quote Find quotes by license plate: Type plate…" at bounding box center [754, 425] width 1359 height 615
type input "[PHONE_NUMBER]"
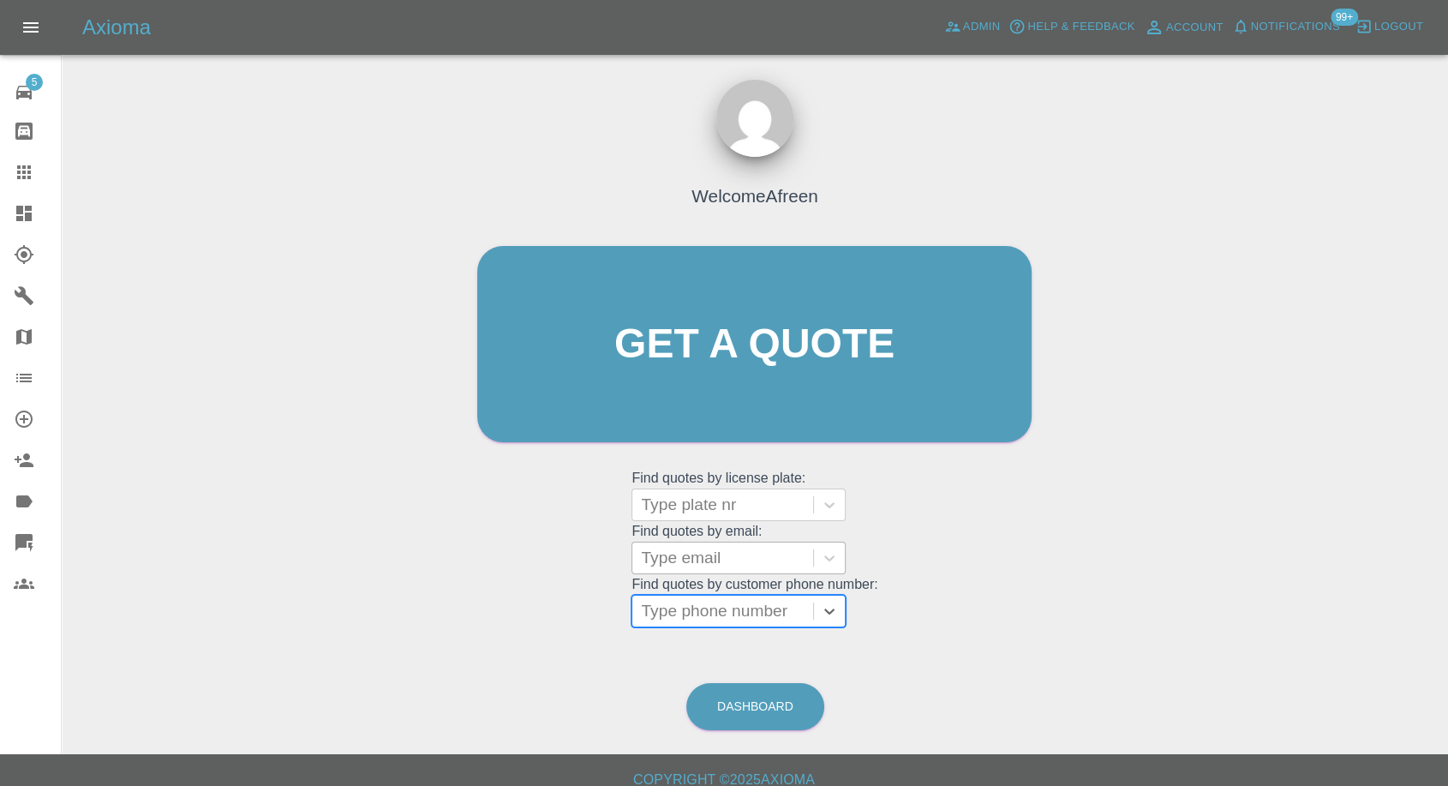
click at [655, 551] on div at bounding box center [723, 558] width 164 height 24
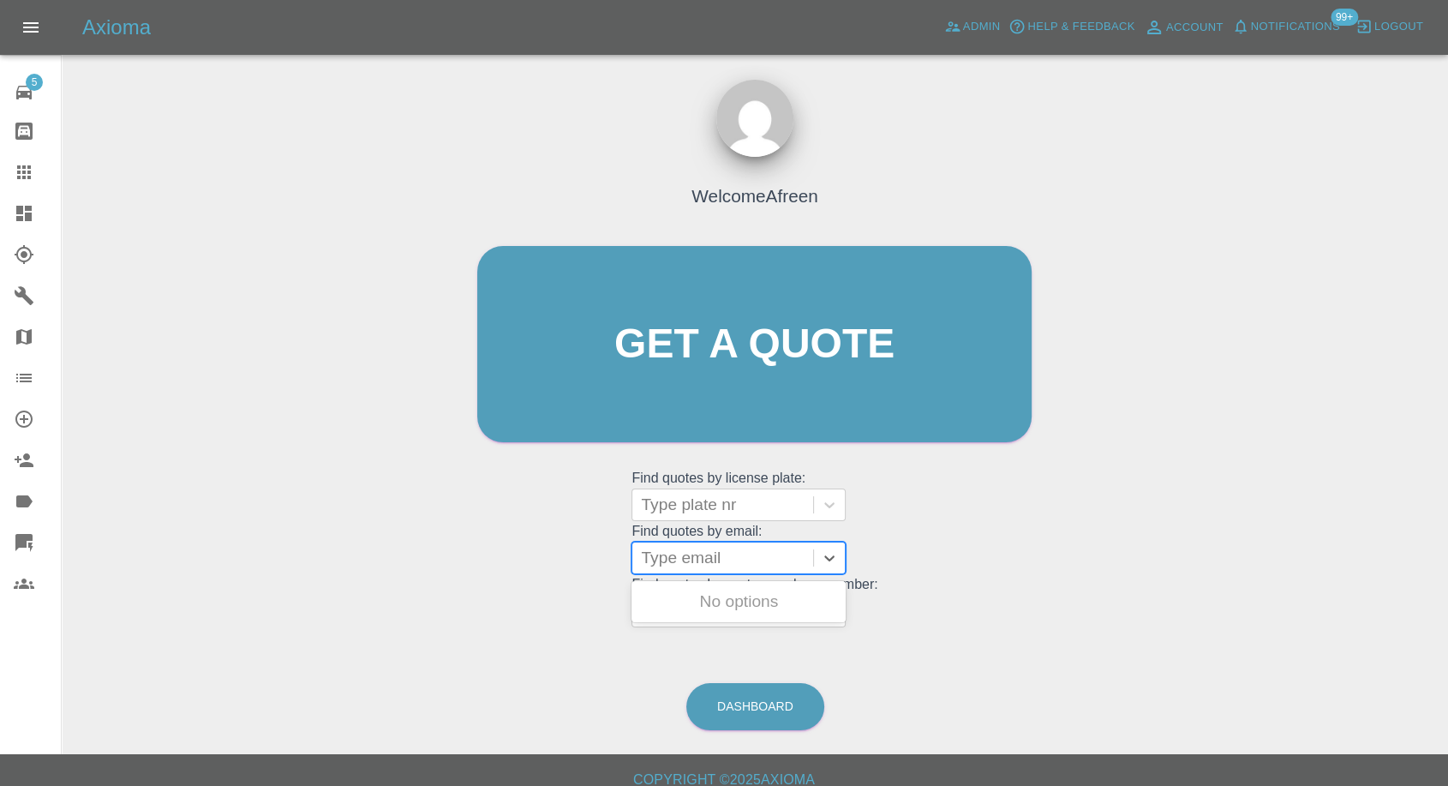
paste input "[EMAIL_ADDRESS][DOMAIN_NAME]"
type input "[EMAIL_ADDRESS][DOMAIN_NAME]"
click at [733, 507] on div at bounding box center [723, 505] width 164 height 24
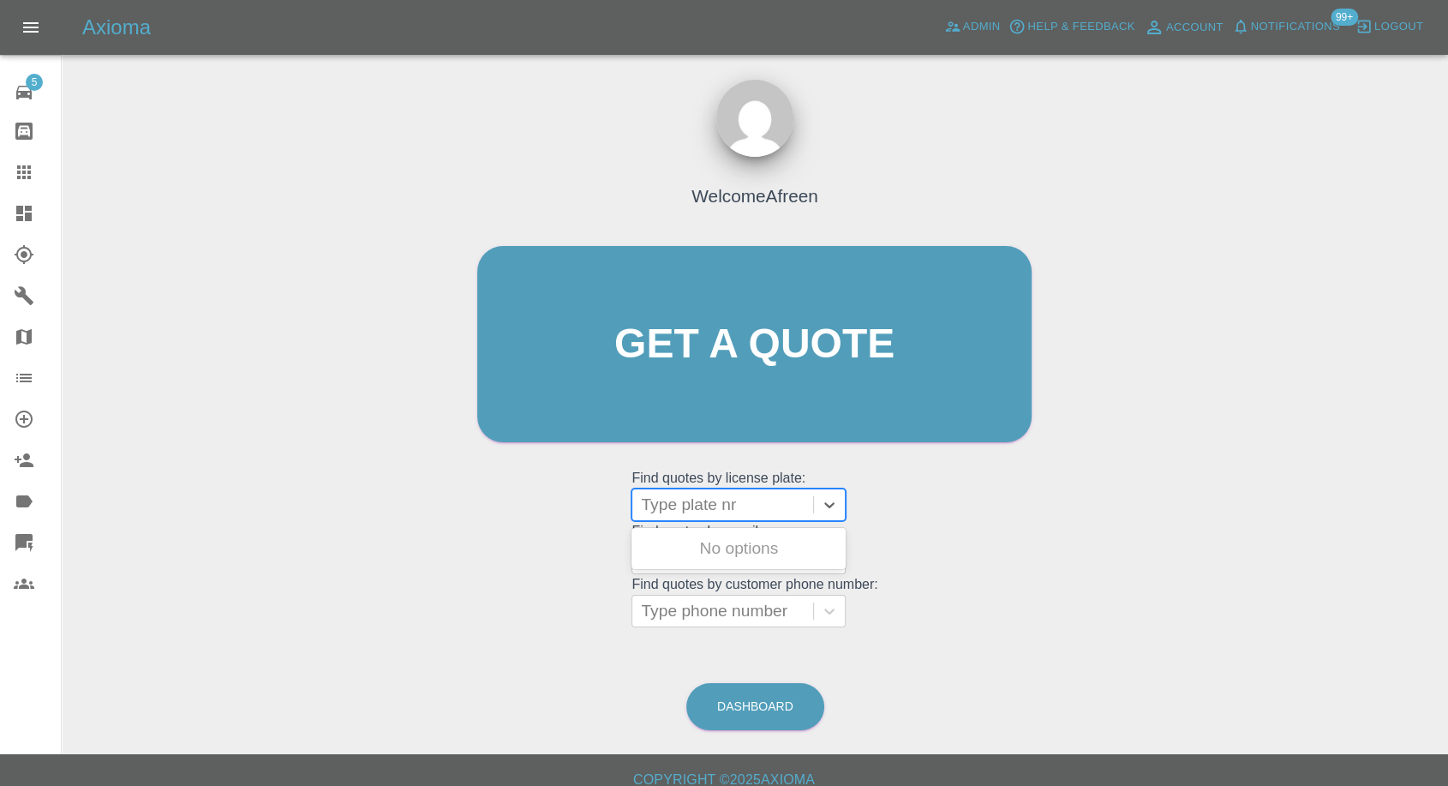
paste input "YC65ZKT"
type input "YC65ZKT"
click at [738, 542] on div "YC65ZKT, Fnol" at bounding box center [738, 548] width 214 height 34
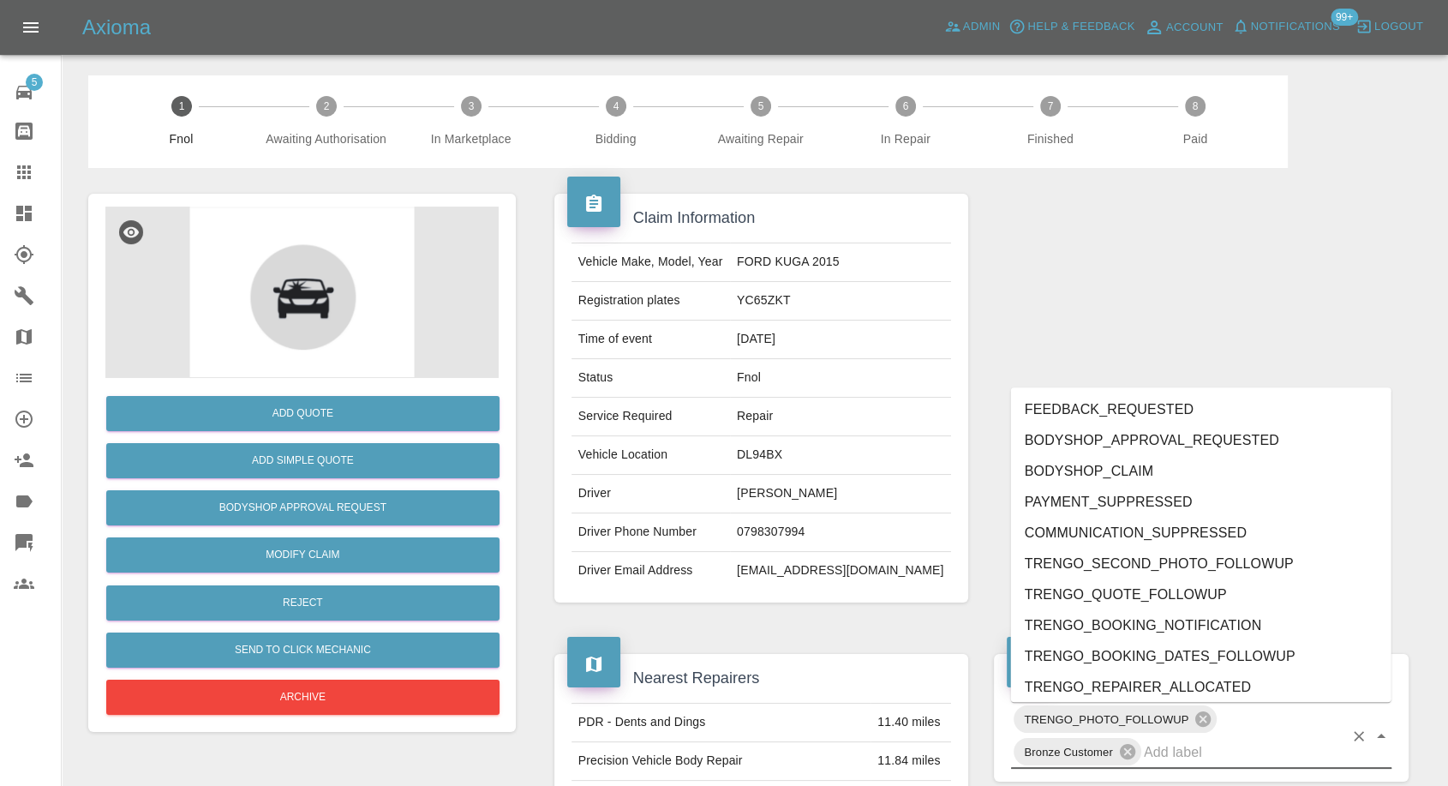
click at [1173, 748] on input "text" at bounding box center [1244, 751] width 200 height 27
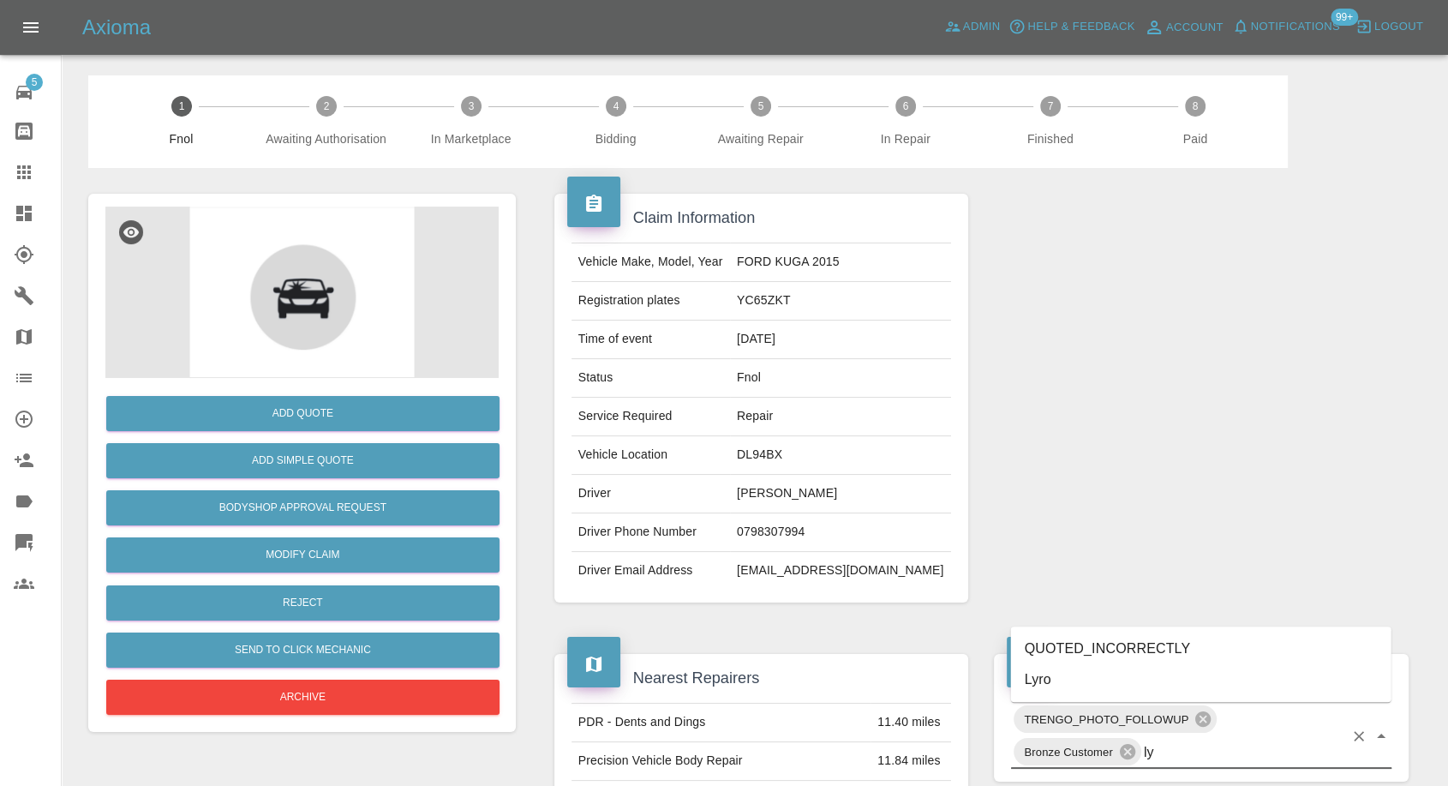
type input "lyr"
click at [1076, 673] on li "Lyro" at bounding box center [1201, 679] width 380 height 31
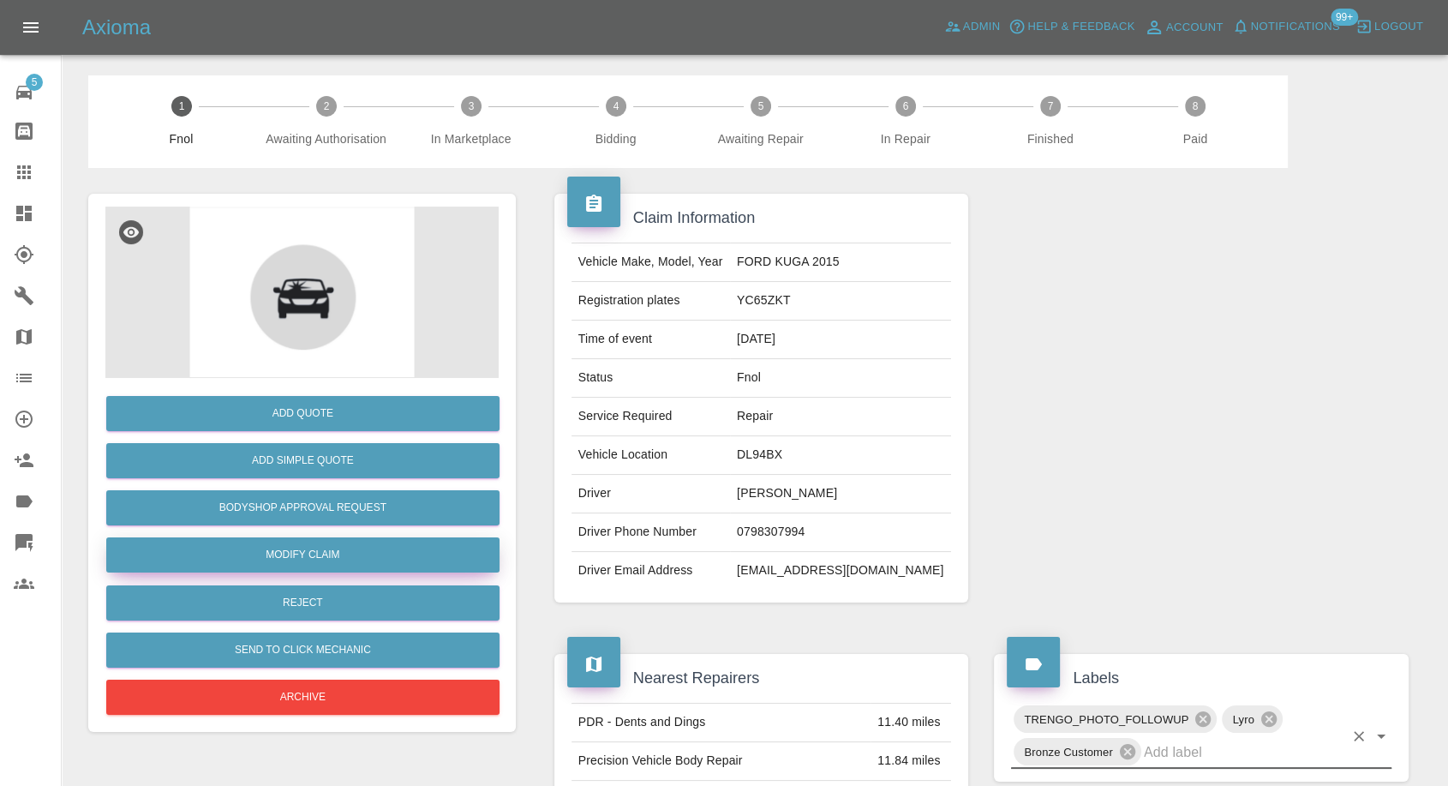
click at [299, 548] on link "Modify Claim" at bounding box center [302, 554] width 393 height 35
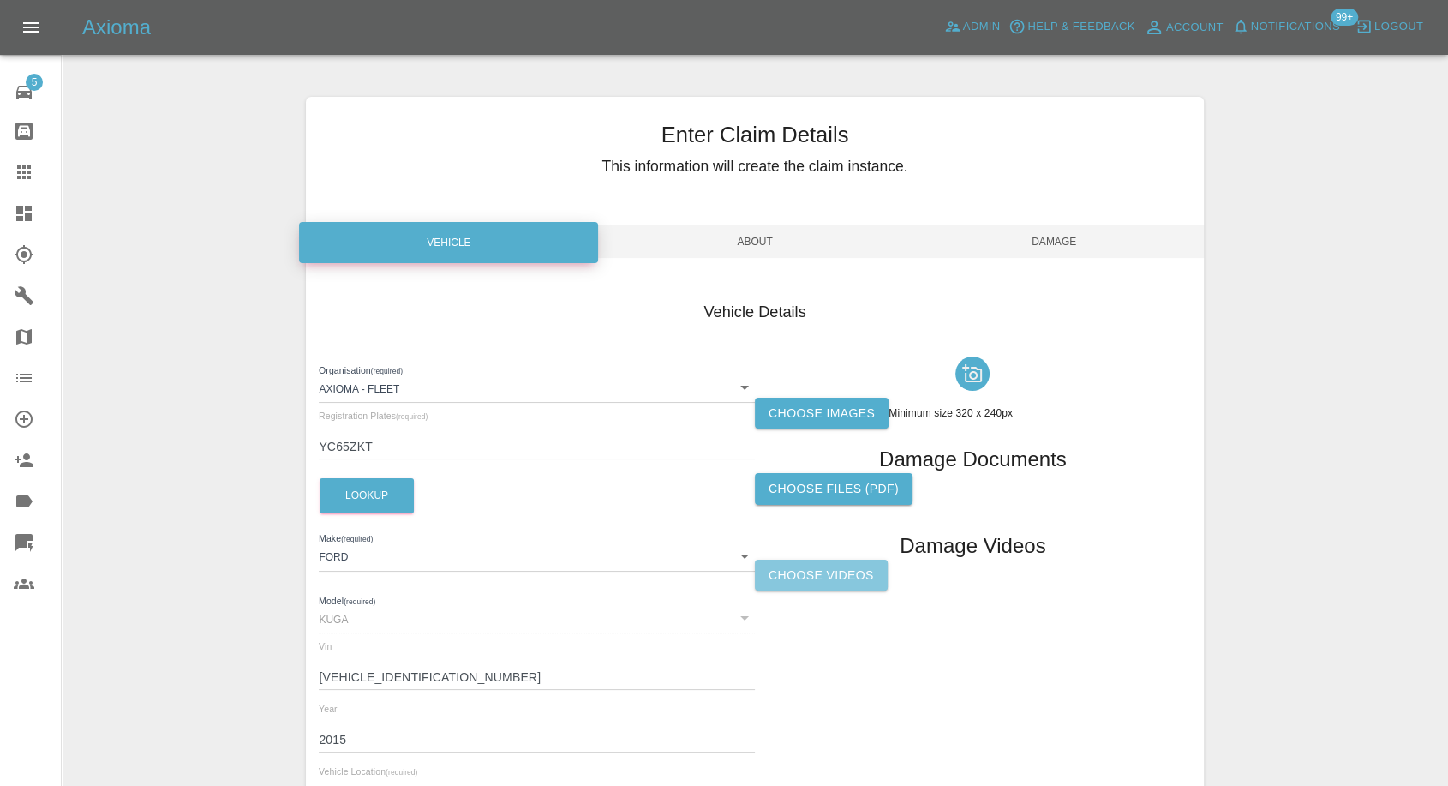
click at [796, 578] on label "Choose Videos" at bounding box center [821, 575] width 133 height 32
click at [0, 0] on input "Choose Videos" at bounding box center [0, 0] width 0 height 0
click at [798, 420] on label "Choose images" at bounding box center [822, 413] width 134 height 32
click at [0, 0] on input "Choose images" at bounding box center [0, 0] width 0 height 0
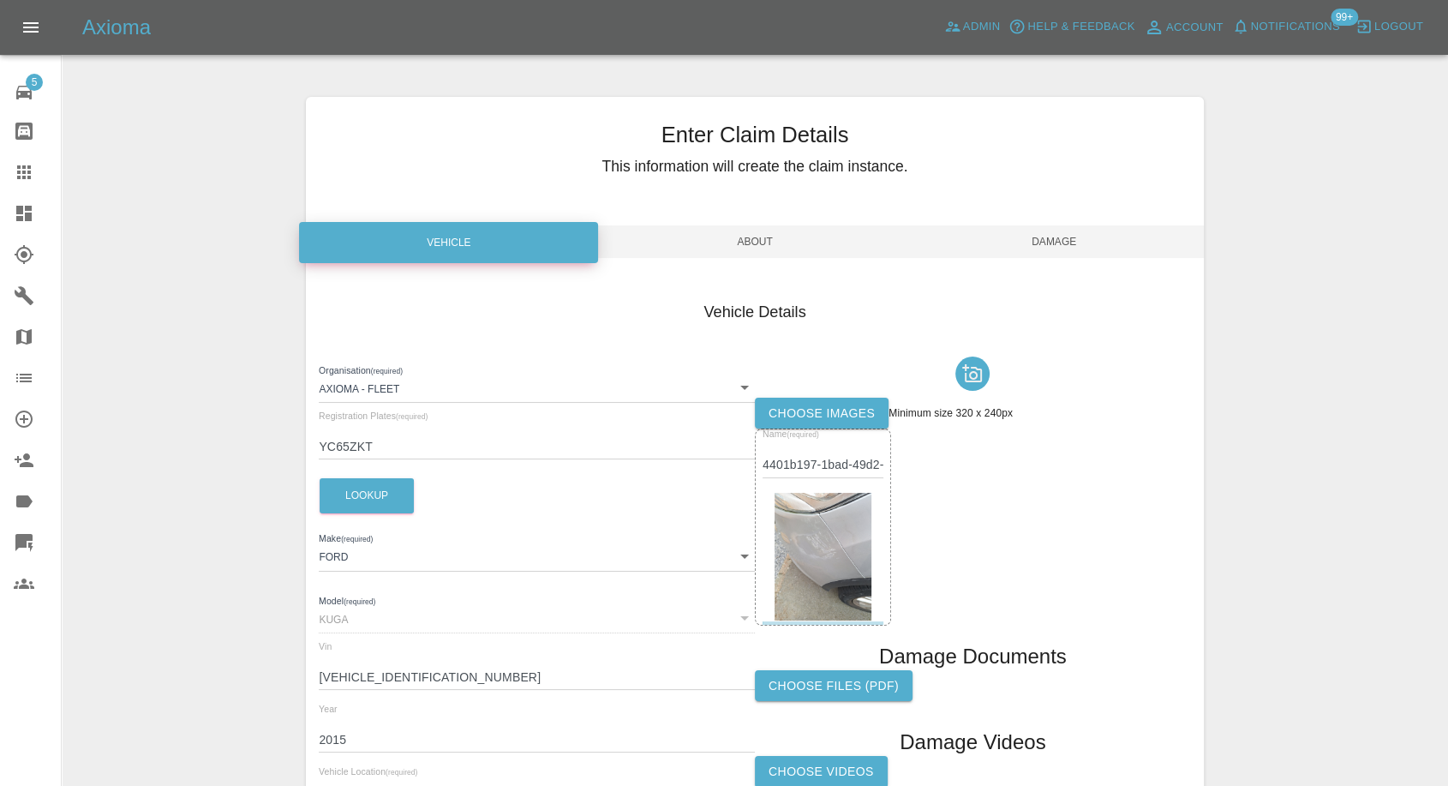
click at [1079, 233] on span "Damage" at bounding box center [1054, 241] width 299 height 33
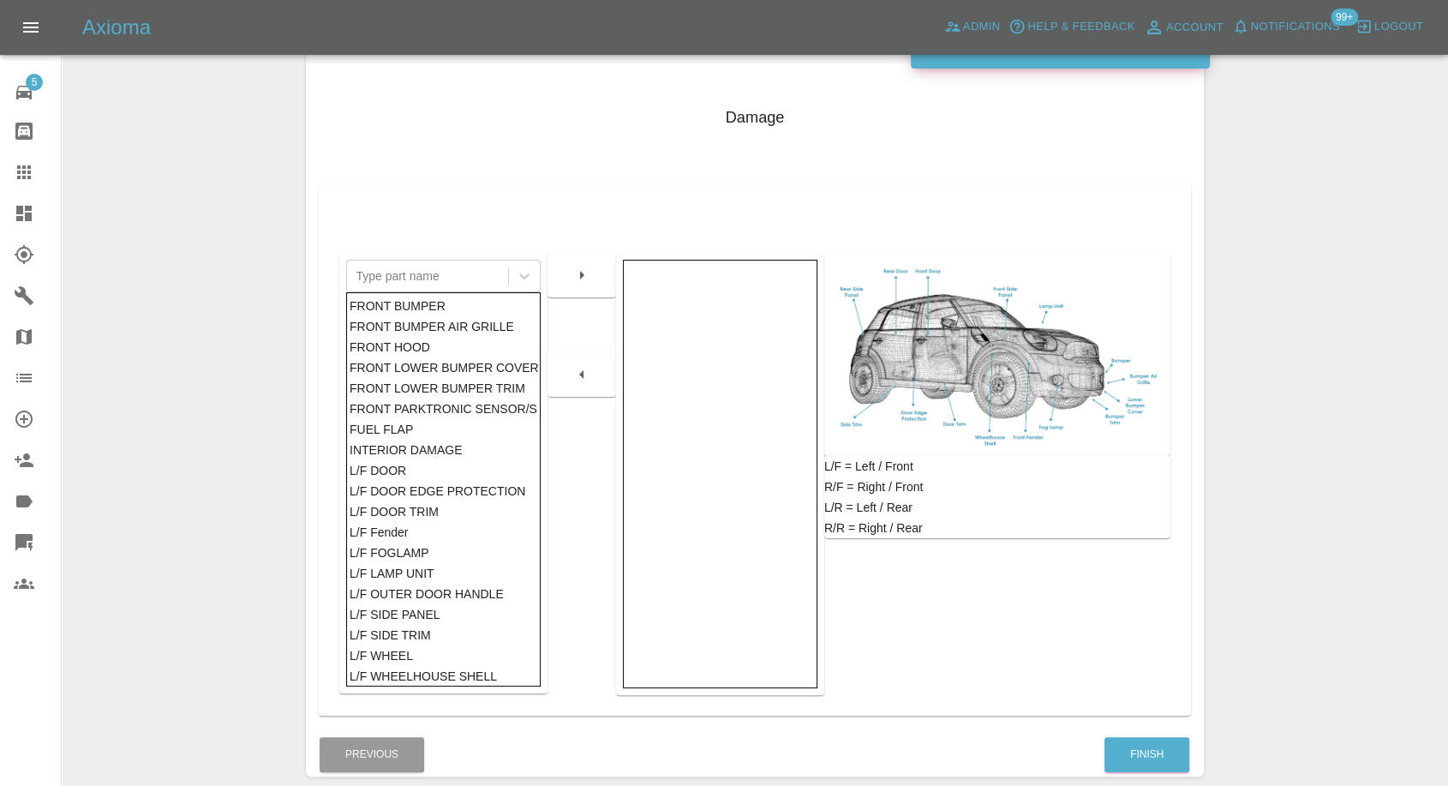
scroll to position [274, 0]
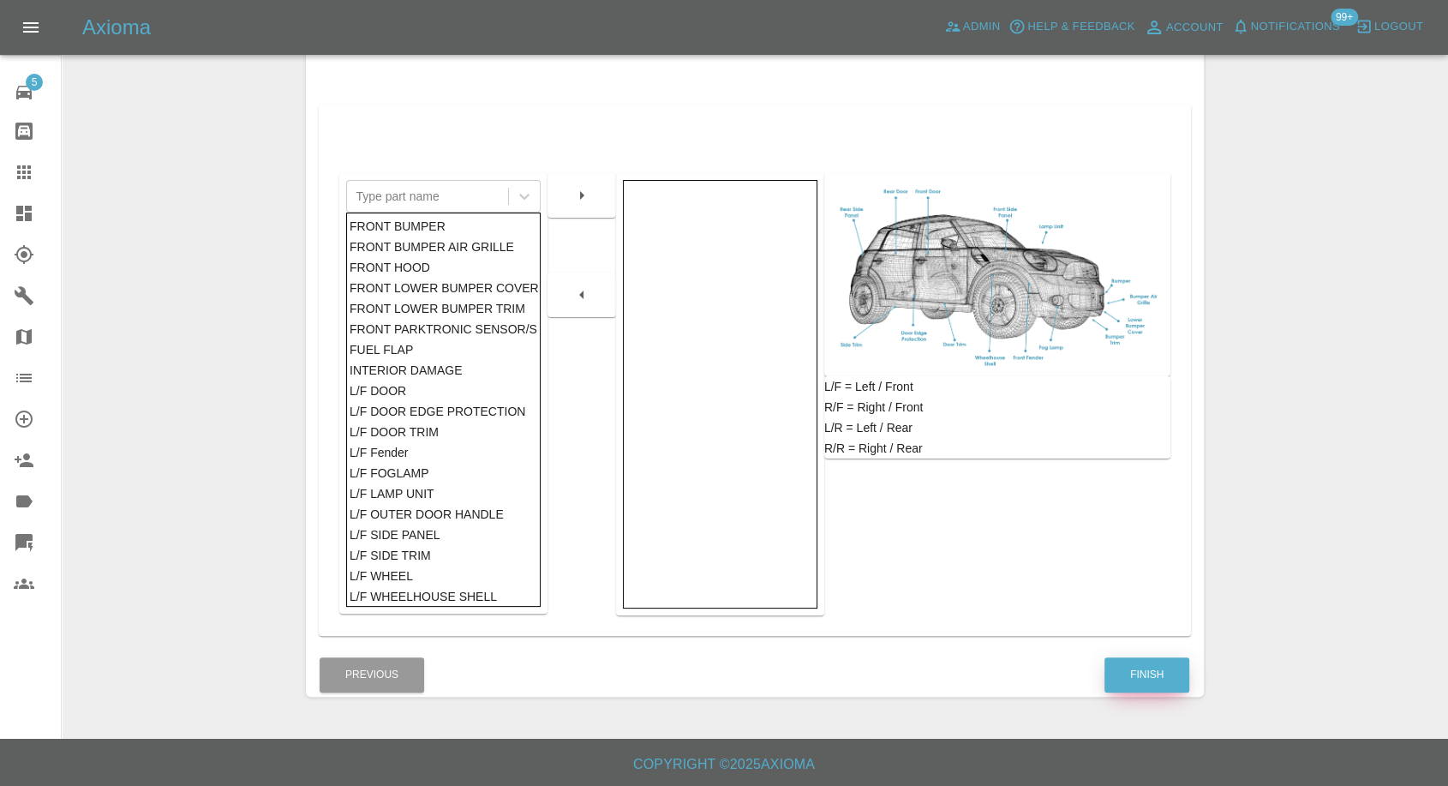
click at [1161, 678] on button "Finish" at bounding box center [1146, 674] width 85 height 35
